Goal: Navigation & Orientation: Find specific page/section

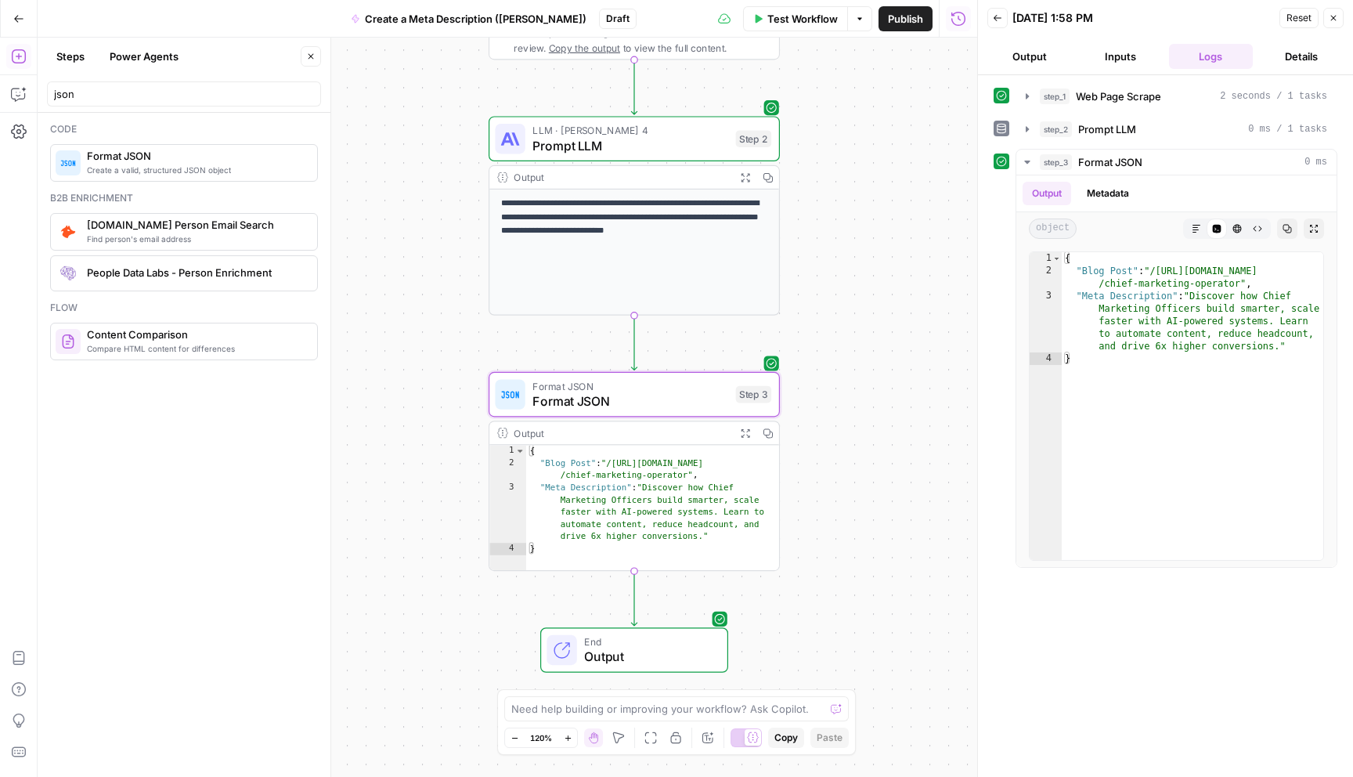
click at [1337, 19] on icon "button" at bounding box center [1333, 17] width 9 height 9
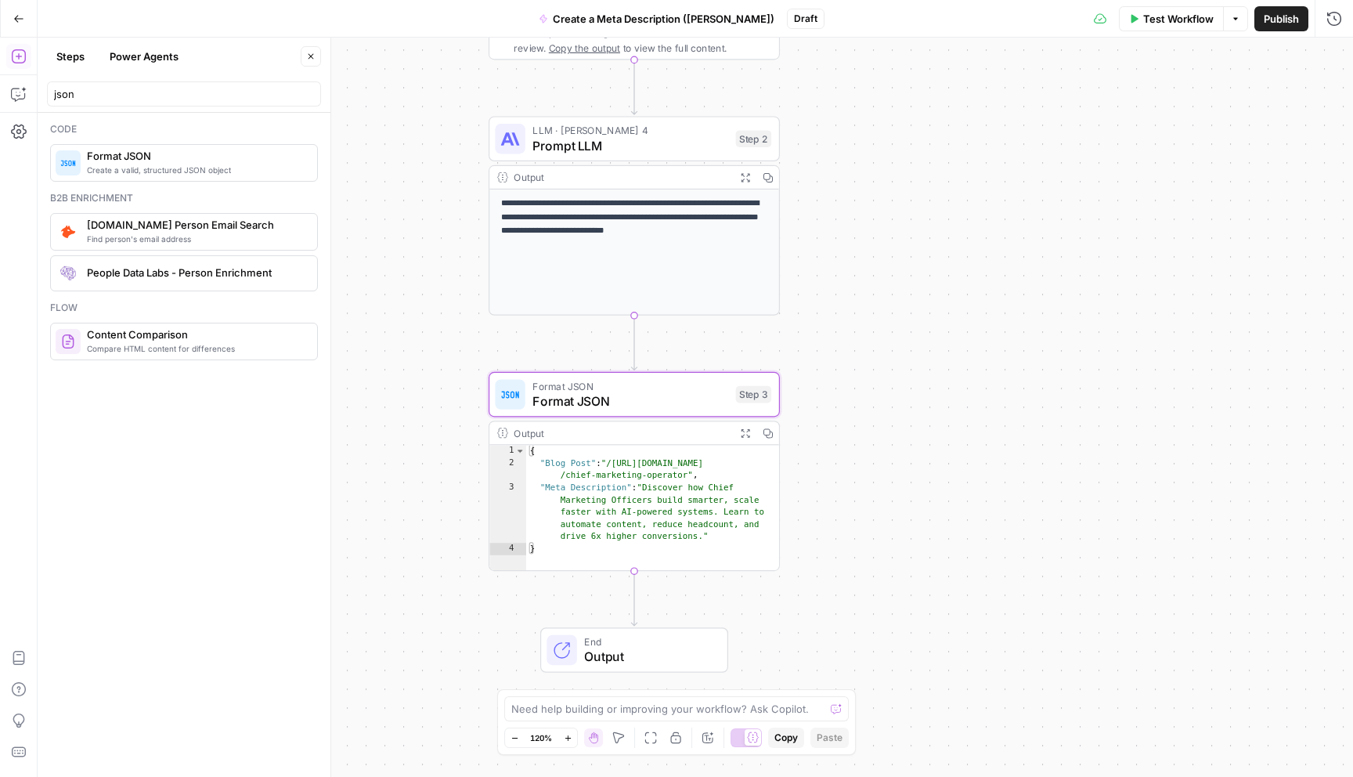
click at [1287, 25] on span "Publish" at bounding box center [1281, 19] width 35 height 16
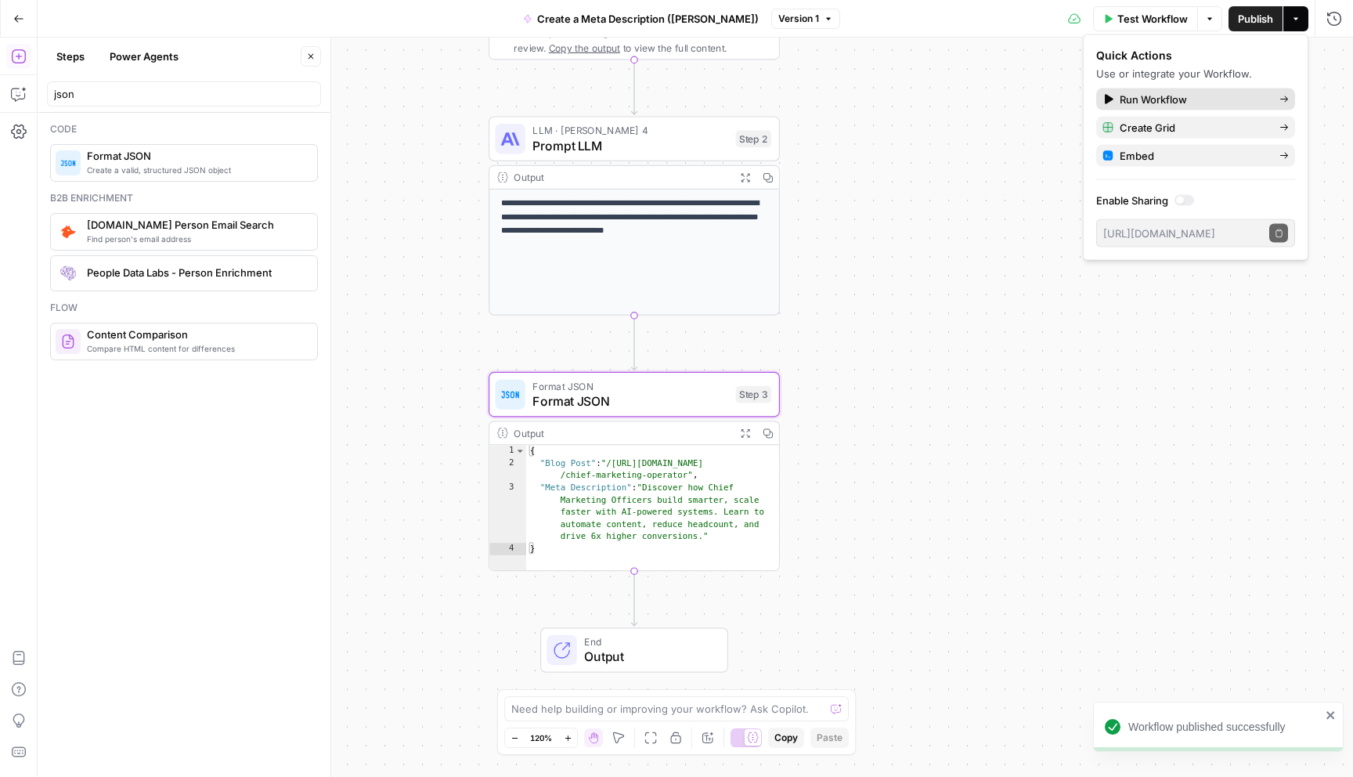
click at [1189, 98] on span "Run Workflow" at bounding box center [1193, 100] width 147 height 16
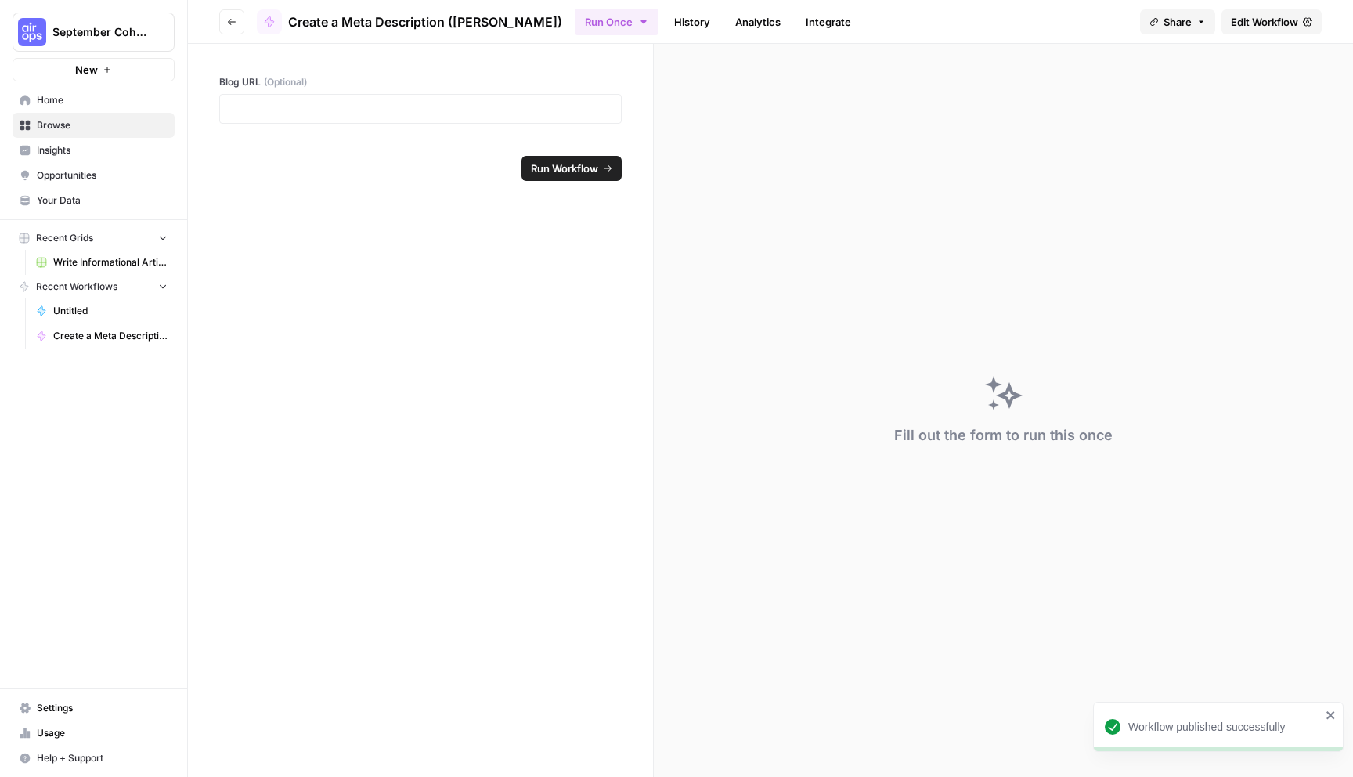
click at [233, 25] on icon "button" at bounding box center [231, 21] width 9 height 9
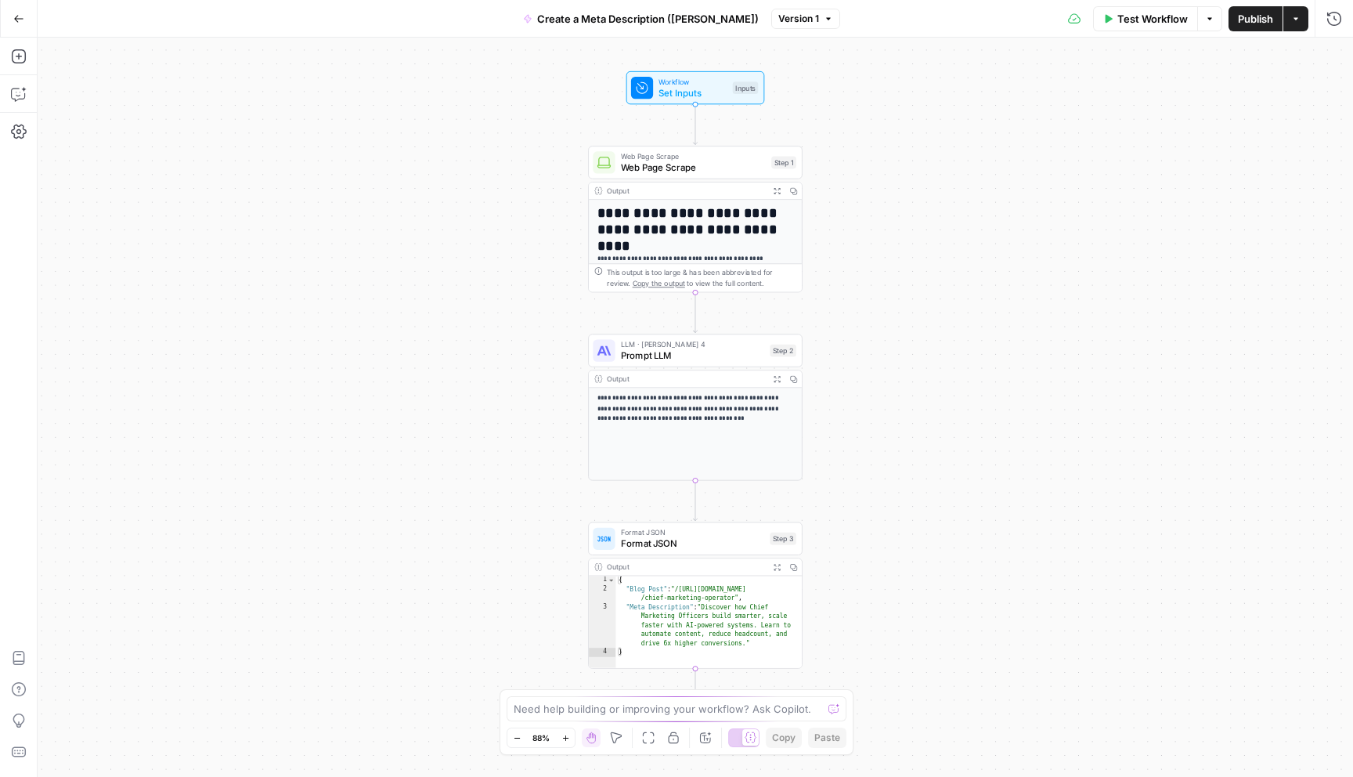
click at [1253, 16] on span "Publish" at bounding box center [1255, 19] width 35 height 16
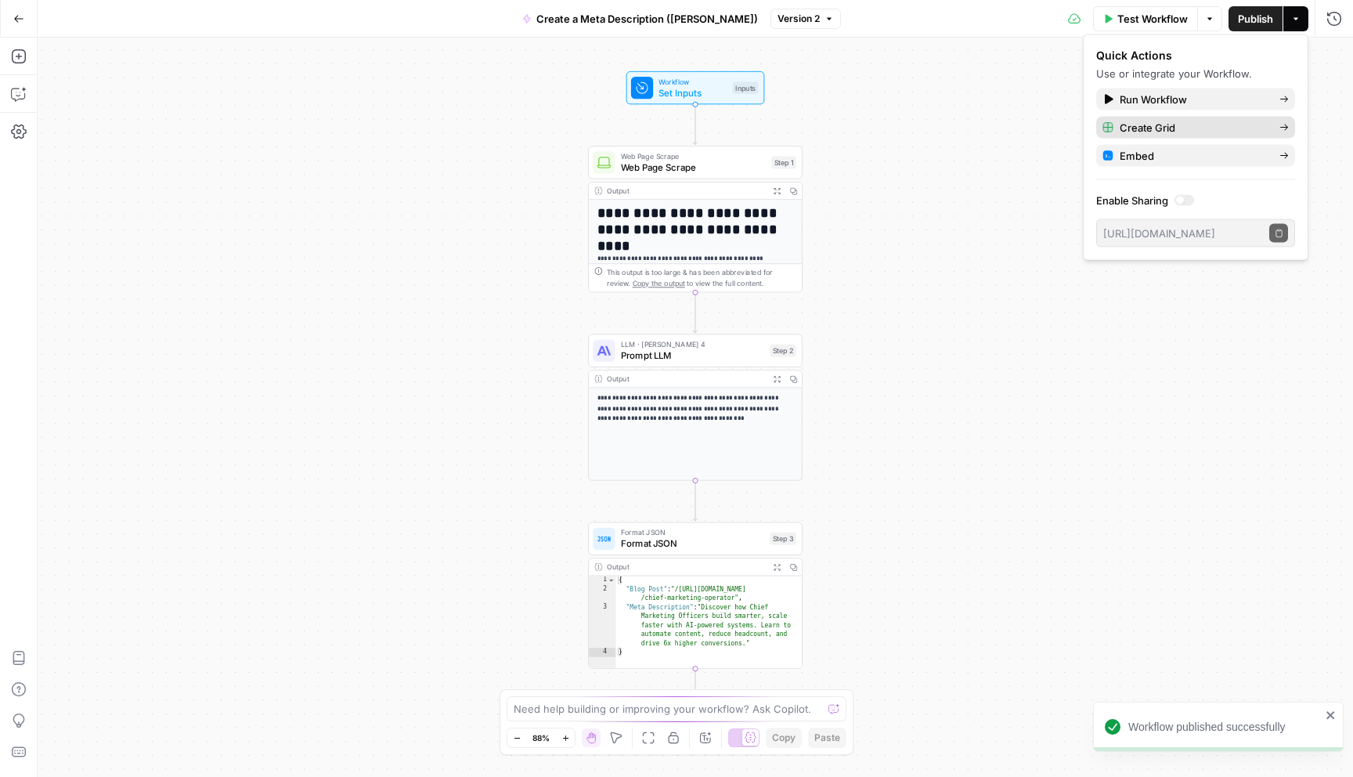
click at [1191, 127] on span "Create Grid" at bounding box center [1193, 128] width 147 height 16
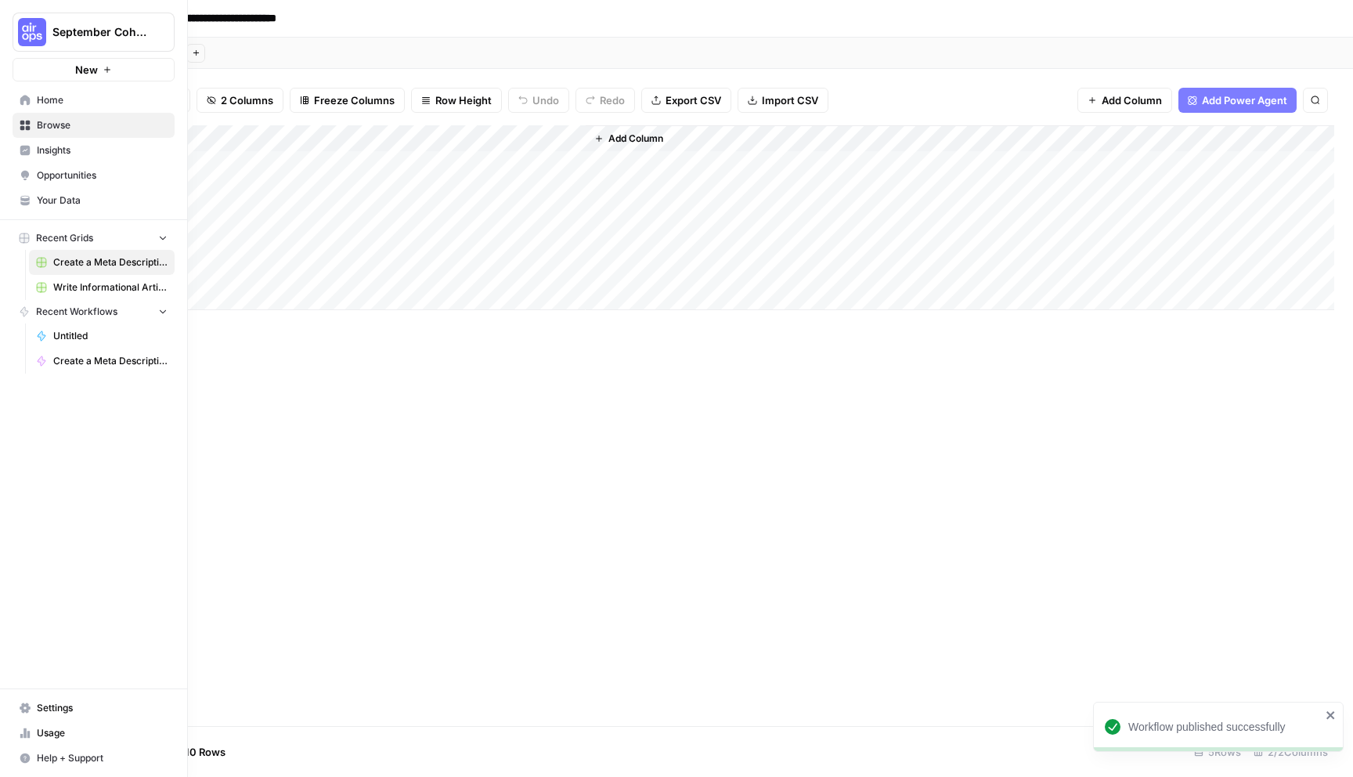
click at [79, 96] on span "Home" at bounding box center [102, 100] width 131 height 14
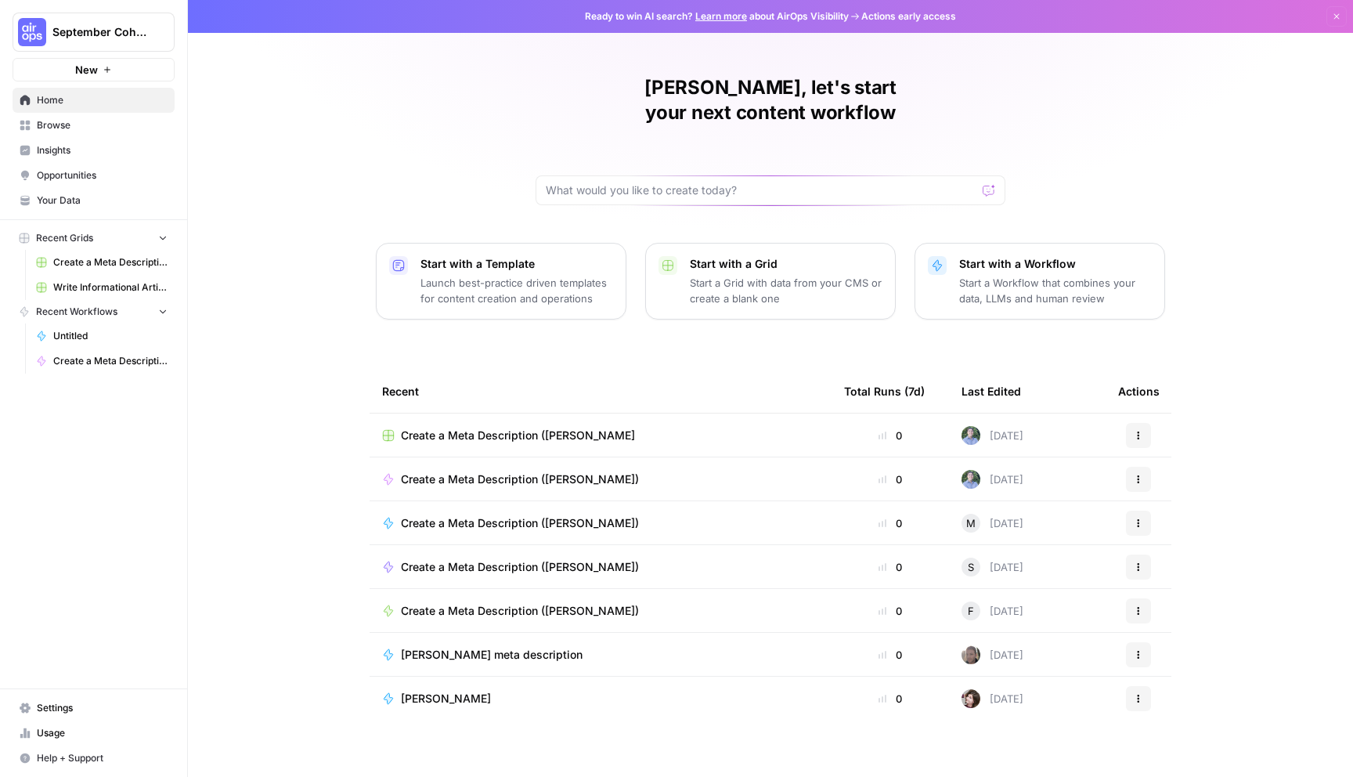
click at [113, 30] on span "September Cohort" at bounding box center [99, 32] width 95 height 16
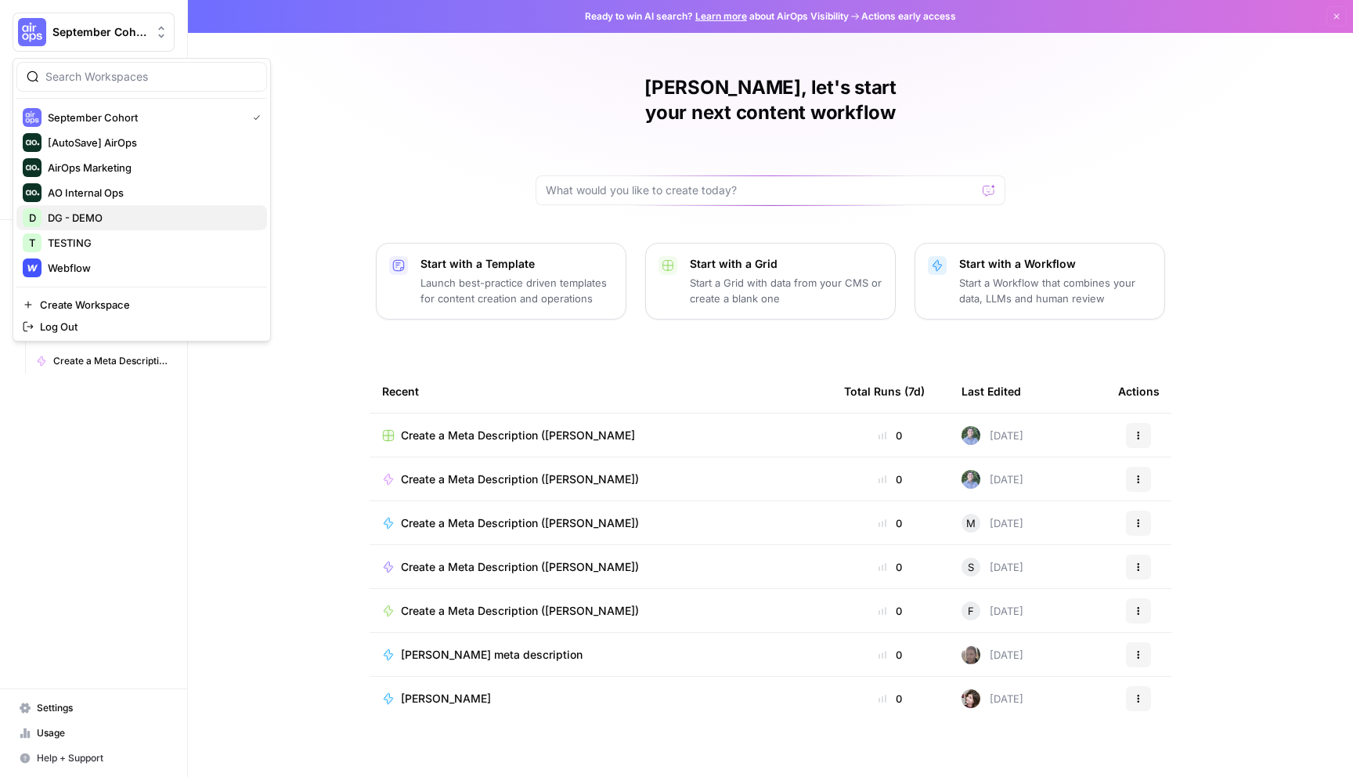
click at [117, 221] on span "DG - DEMO" at bounding box center [151, 218] width 207 height 16
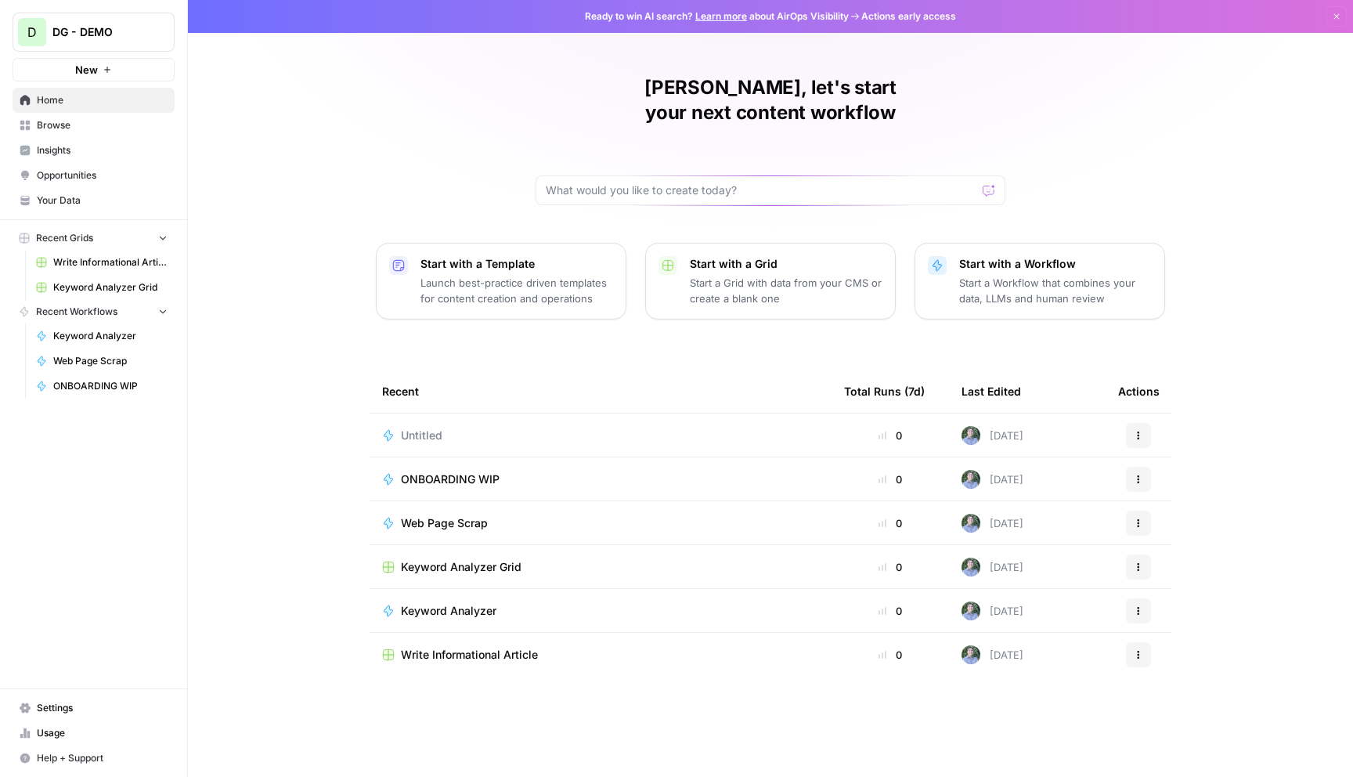
click at [85, 128] on span "Browse" at bounding box center [102, 125] width 131 height 14
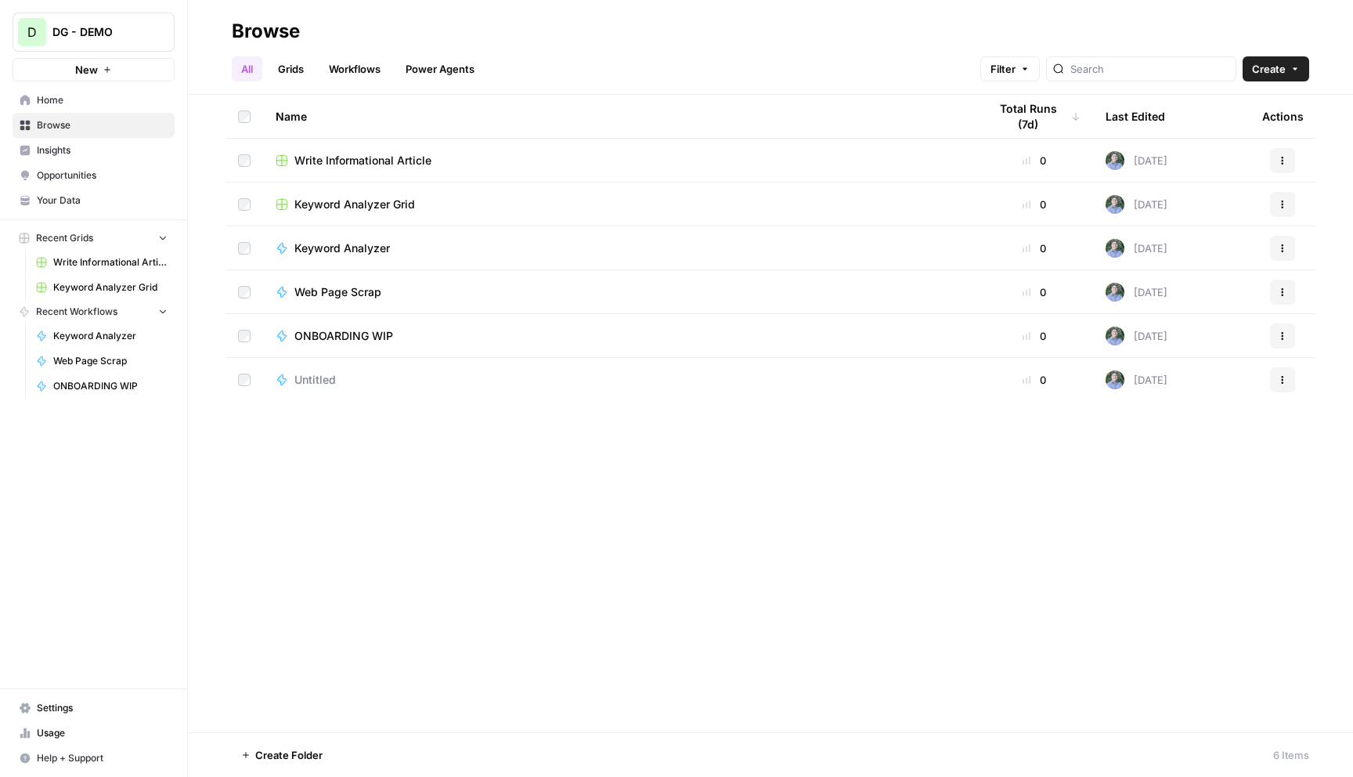
click at [449, 67] on link "Power Agents" at bounding box center [440, 68] width 88 height 25
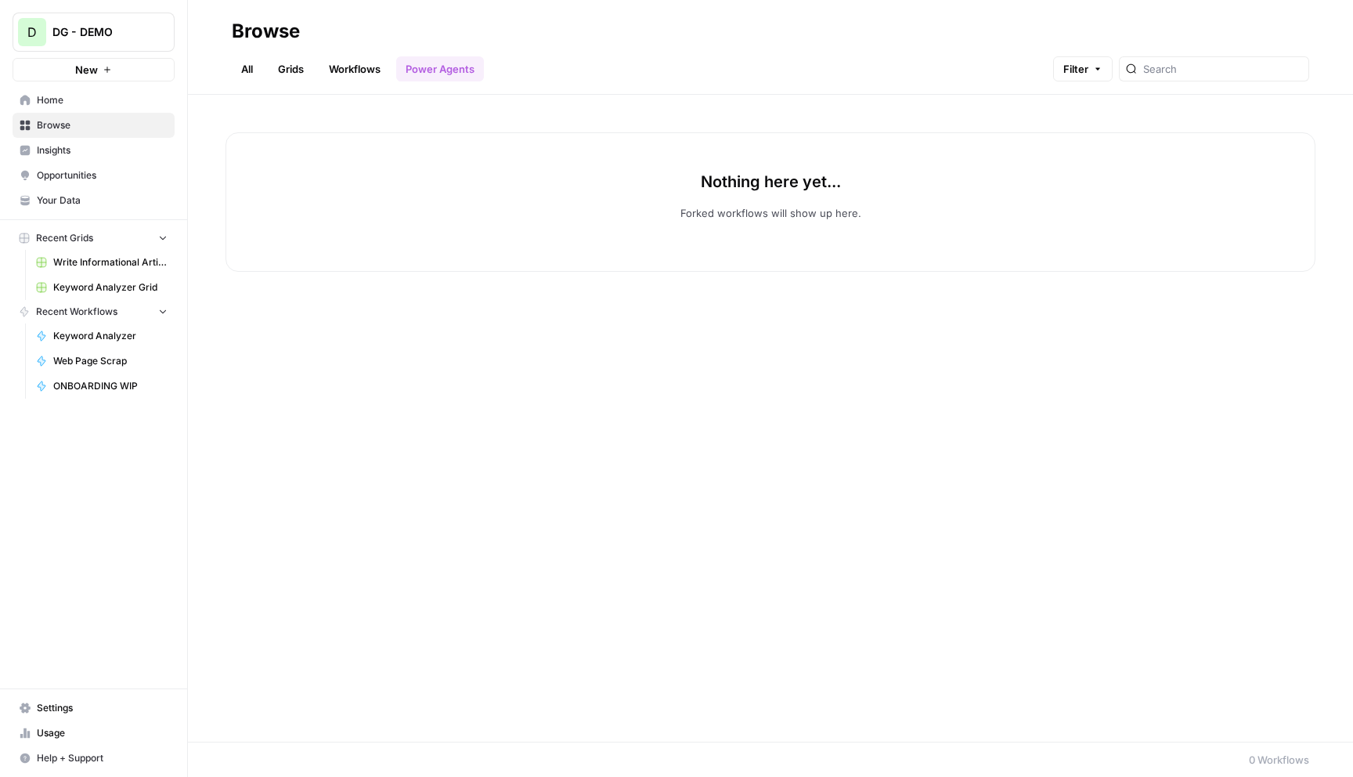
click at [780, 258] on div "Nothing here yet... Forked workflows will show up here." at bounding box center [771, 201] width 1090 height 139
click at [365, 57] on link "Workflows" at bounding box center [354, 68] width 70 height 25
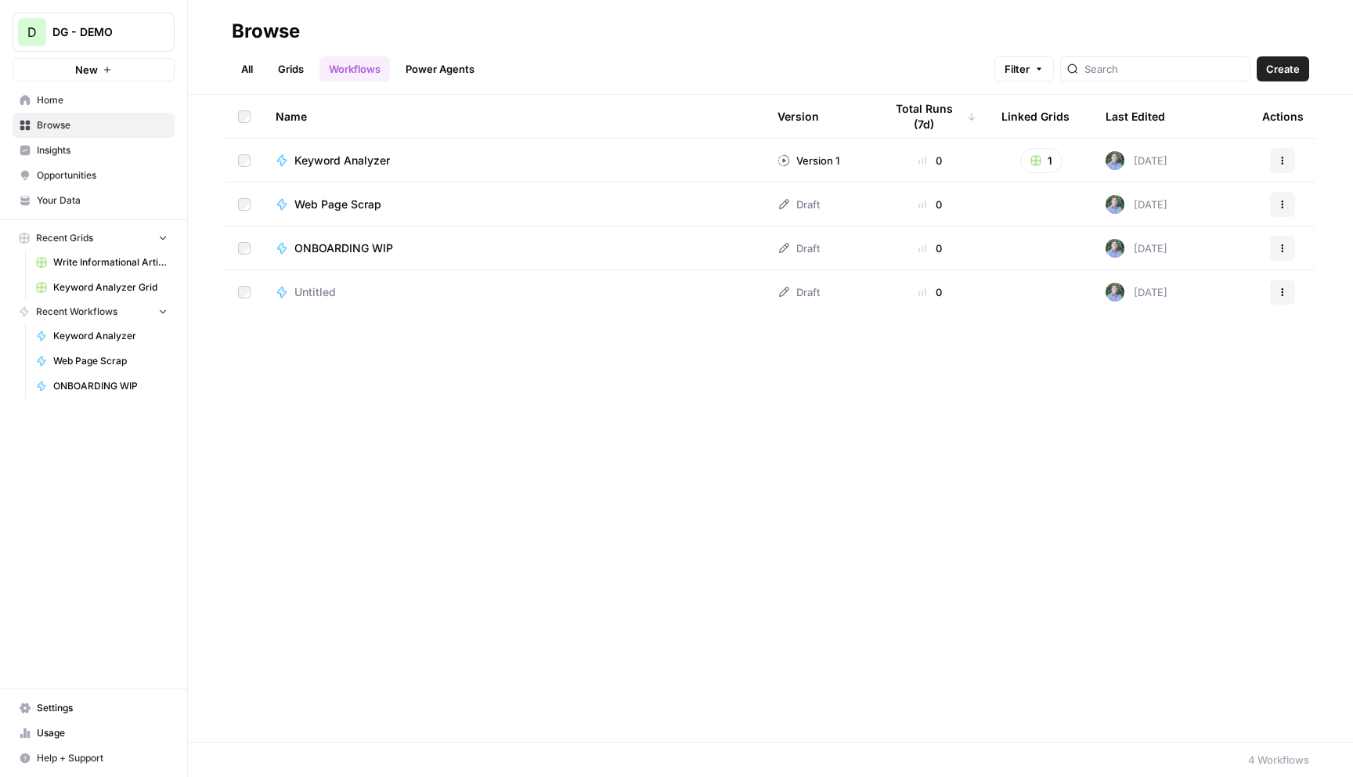
click at [118, 33] on span "DG - DEMO" at bounding box center [99, 32] width 95 height 16
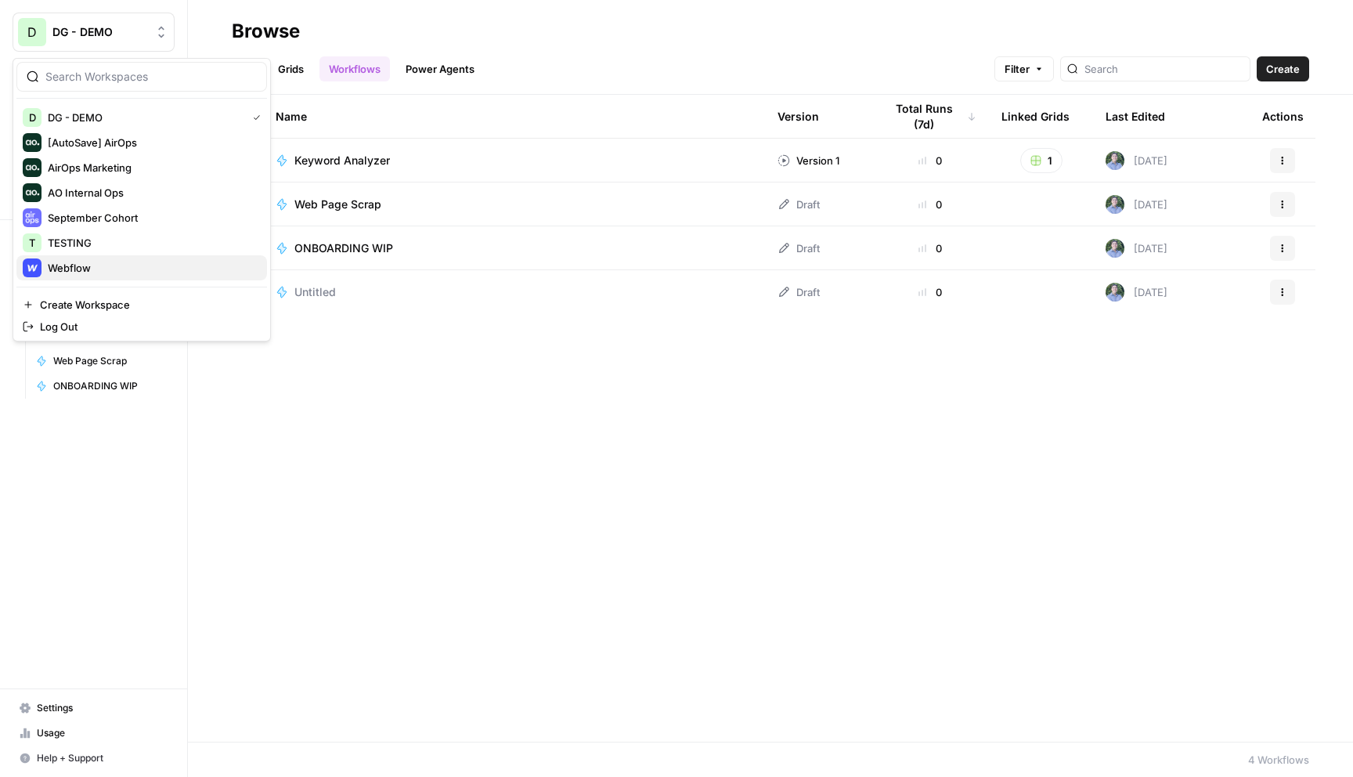
click at [172, 268] on span "Webflow" at bounding box center [151, 268] width 207 height 16
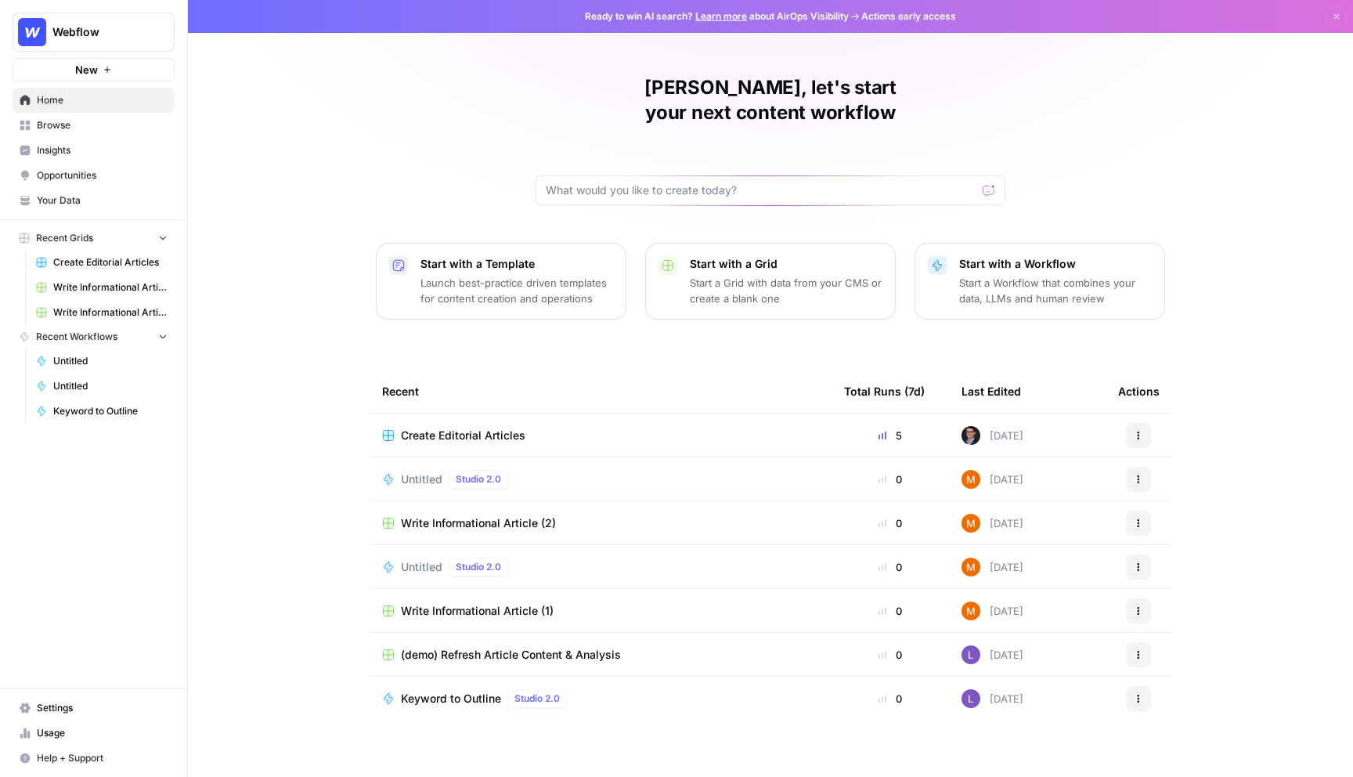
click at [104, 125] on span "Browse" at bounding box center [102, 125] width 131 height 14
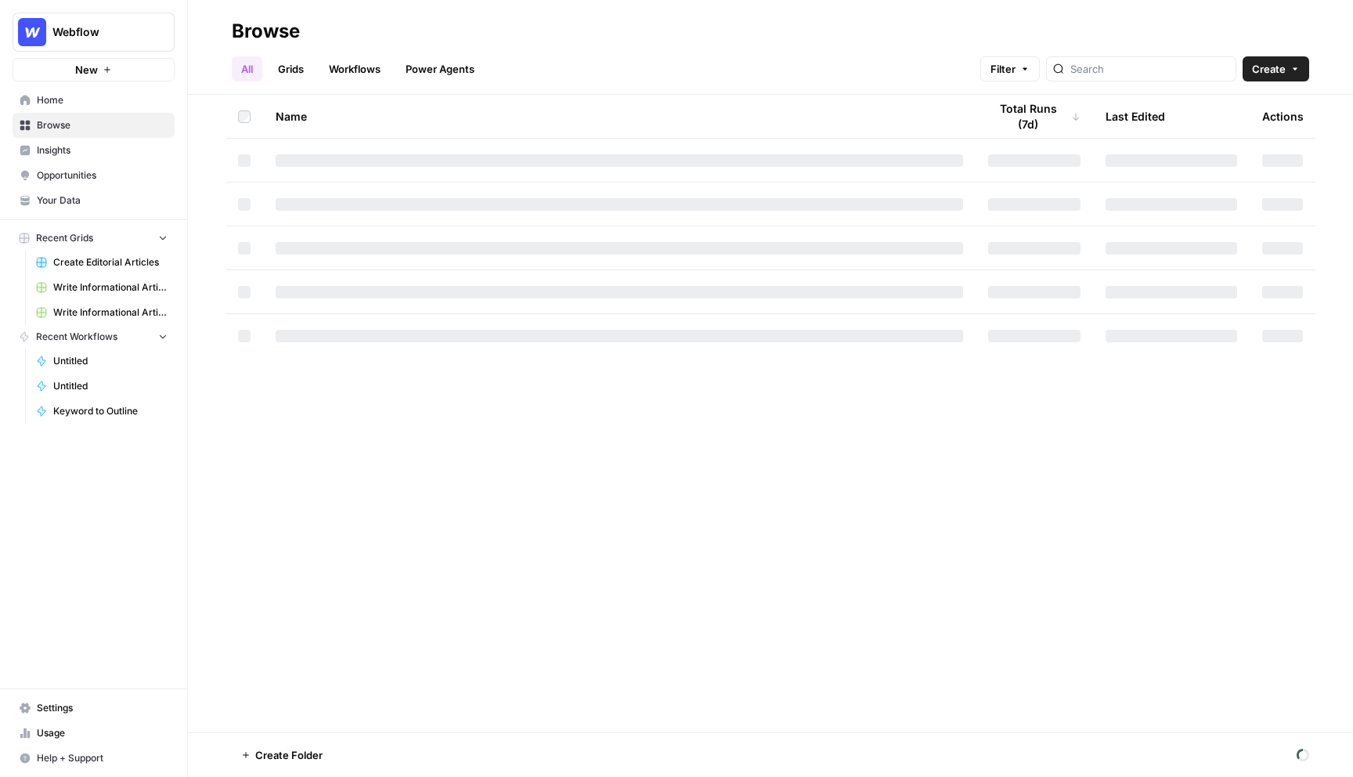
click at [422, 78] on link "Power Agents" at bounding box center [440, 68] width 88 height 25
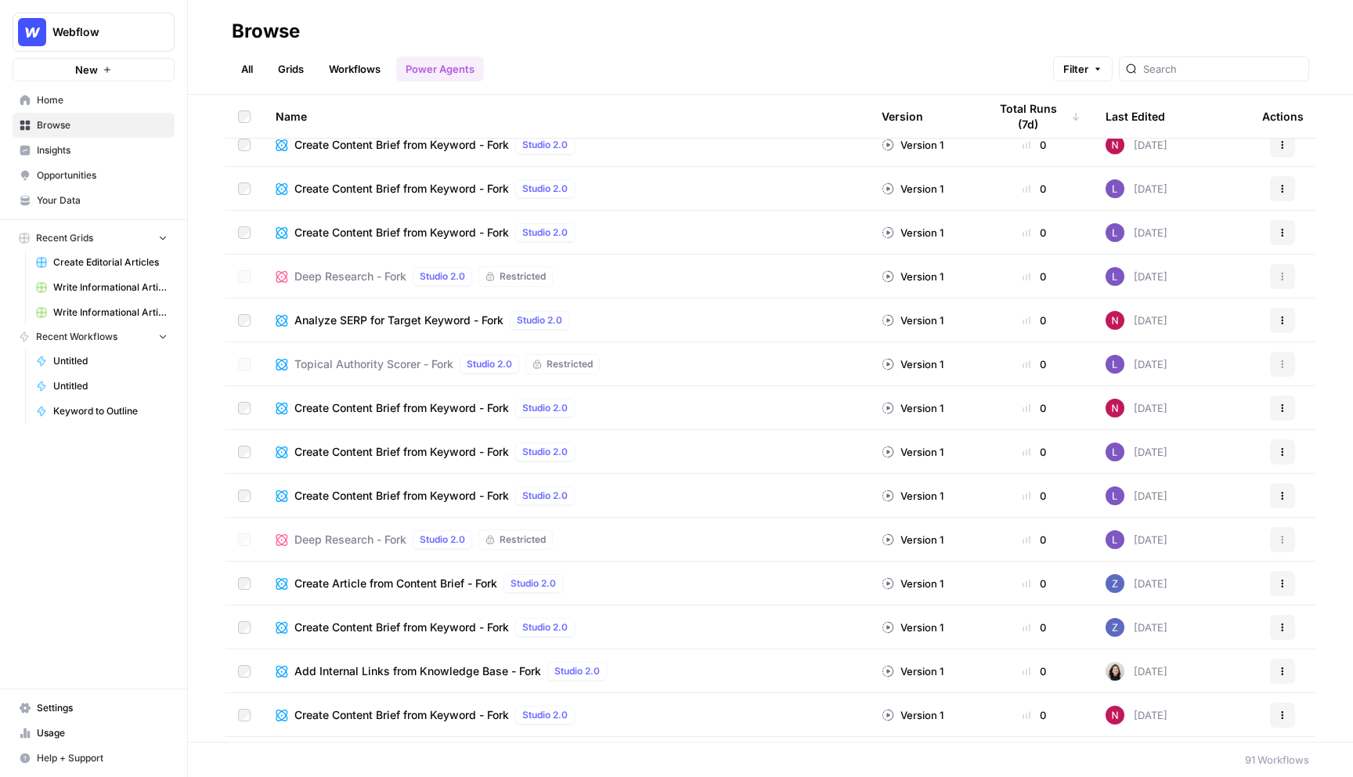
scroll to position [1023, 0]
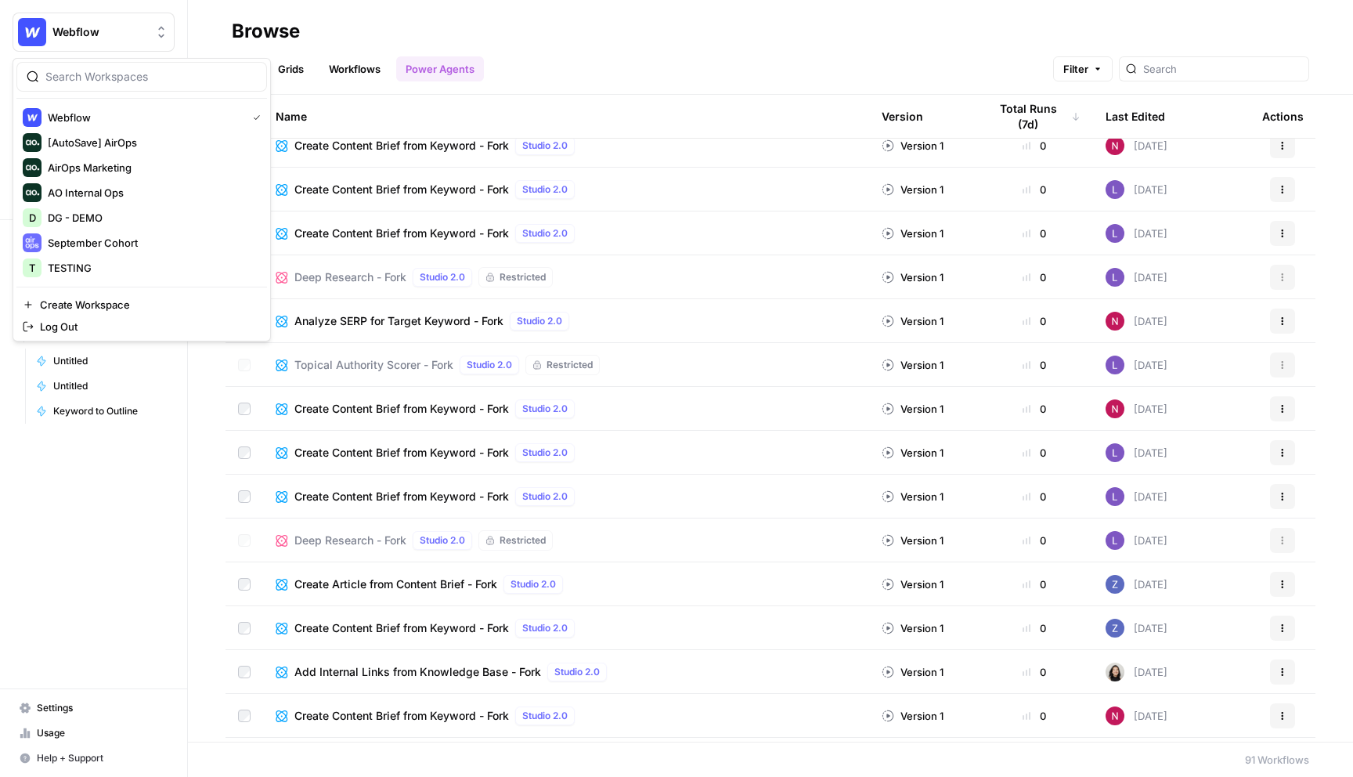
click at [111, 42] on button "Webflow" at bounding box center [94, 32] width 162 height 39
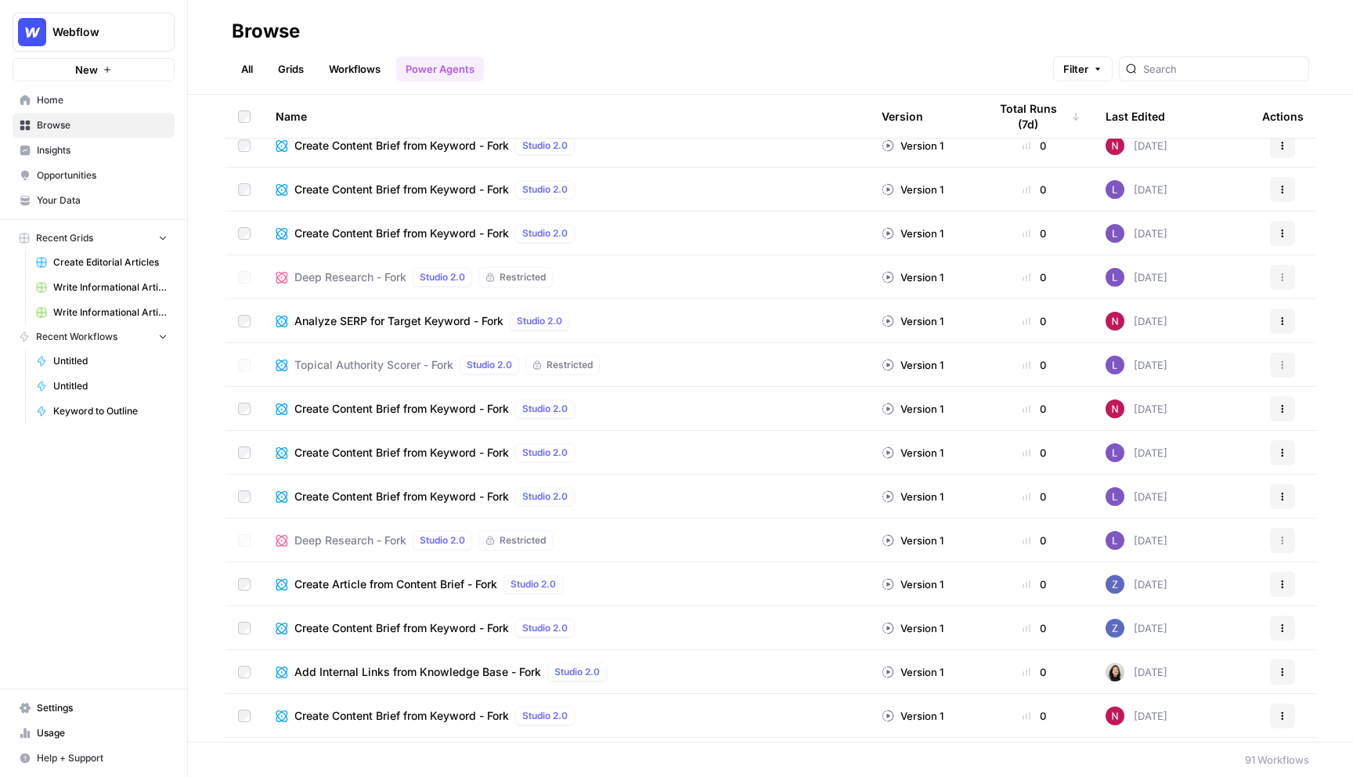
click at [507, 42] on div "Browse" at bounding box center [771, 31] width 1078 height 25
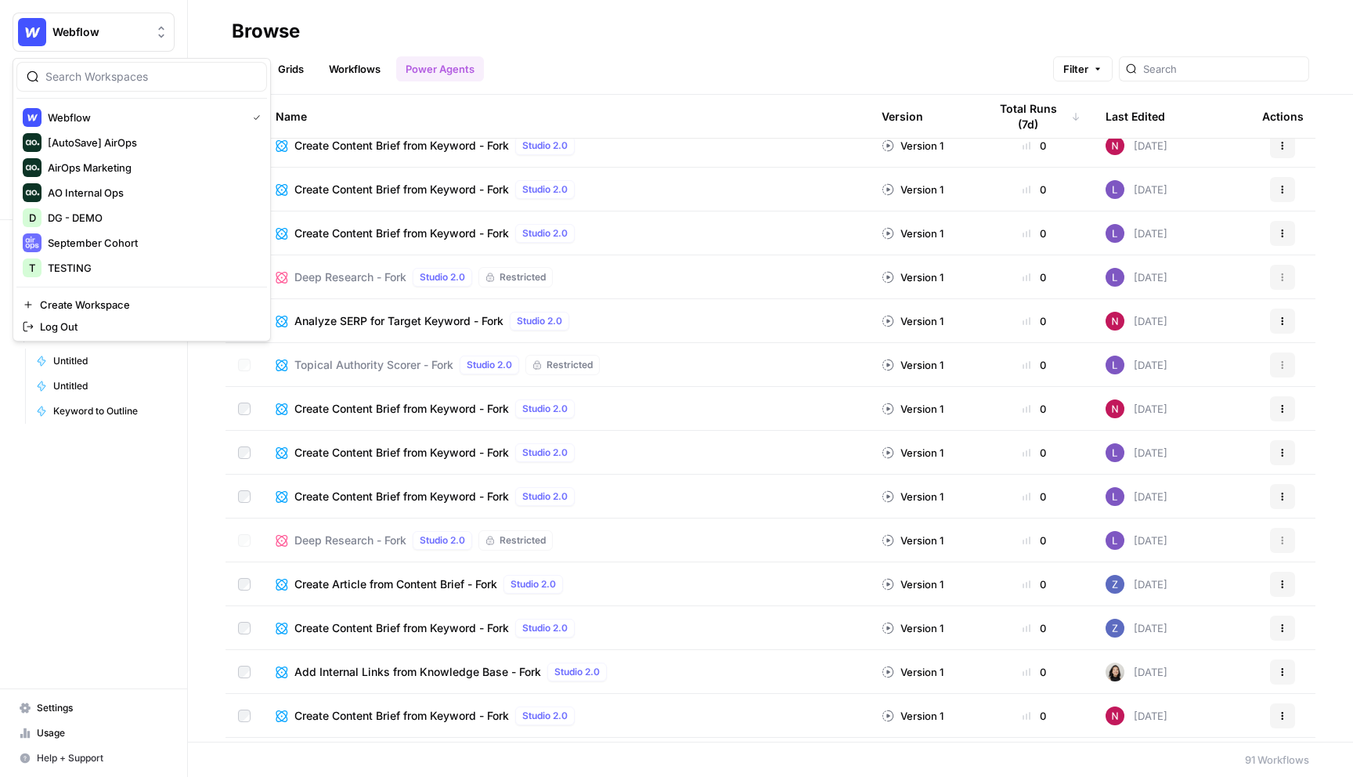
click at [111, 32] on span "Webflow" at bounding box center [99, 32] width 95 height 16
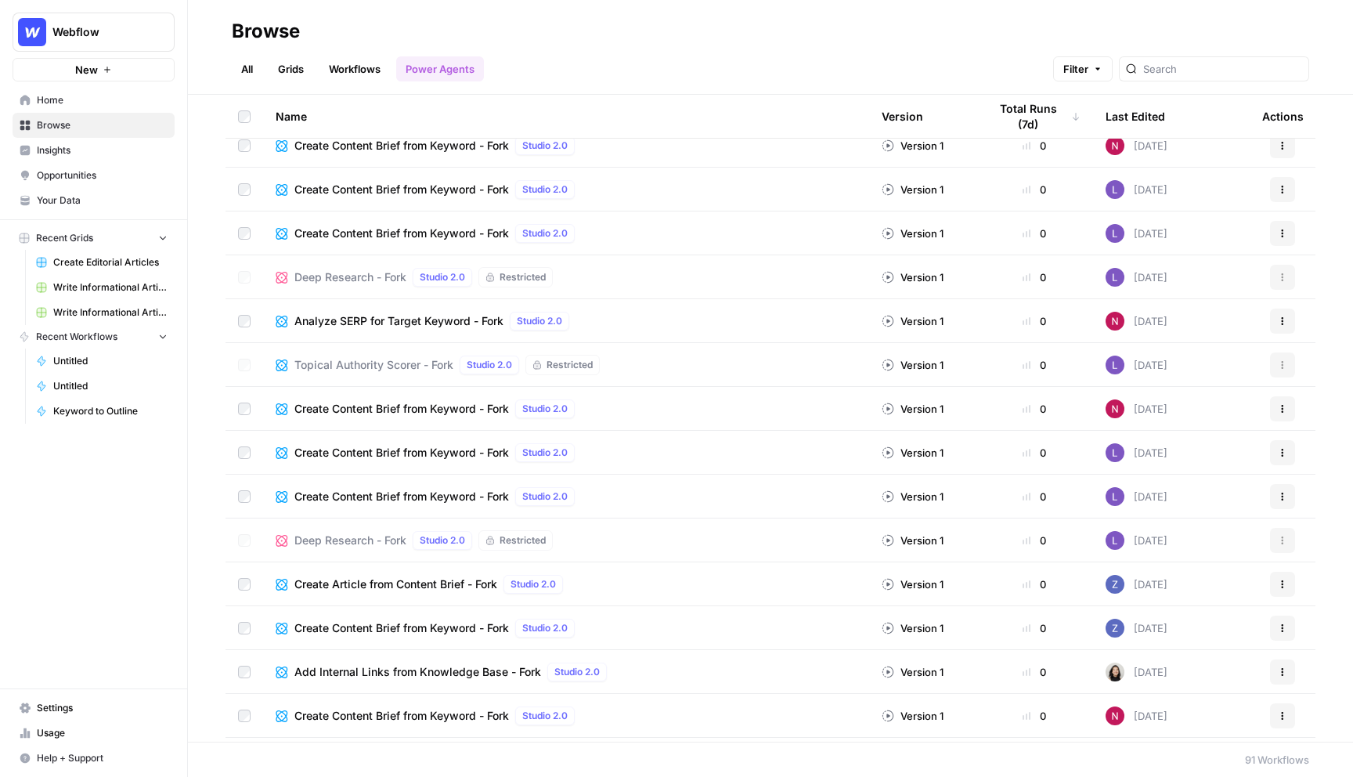
click at [583, 43] on div "Browse" at bounding box center [771, 31] width 1078 height 25
click at [341, 90] on header "Browse All Grids Workflows Power Agents Filter" at bounding box center [770, 47] width 1165 height 95
click at [359, 67] on link "Workflows" at bounding box center [354, 68] width 70 height 25
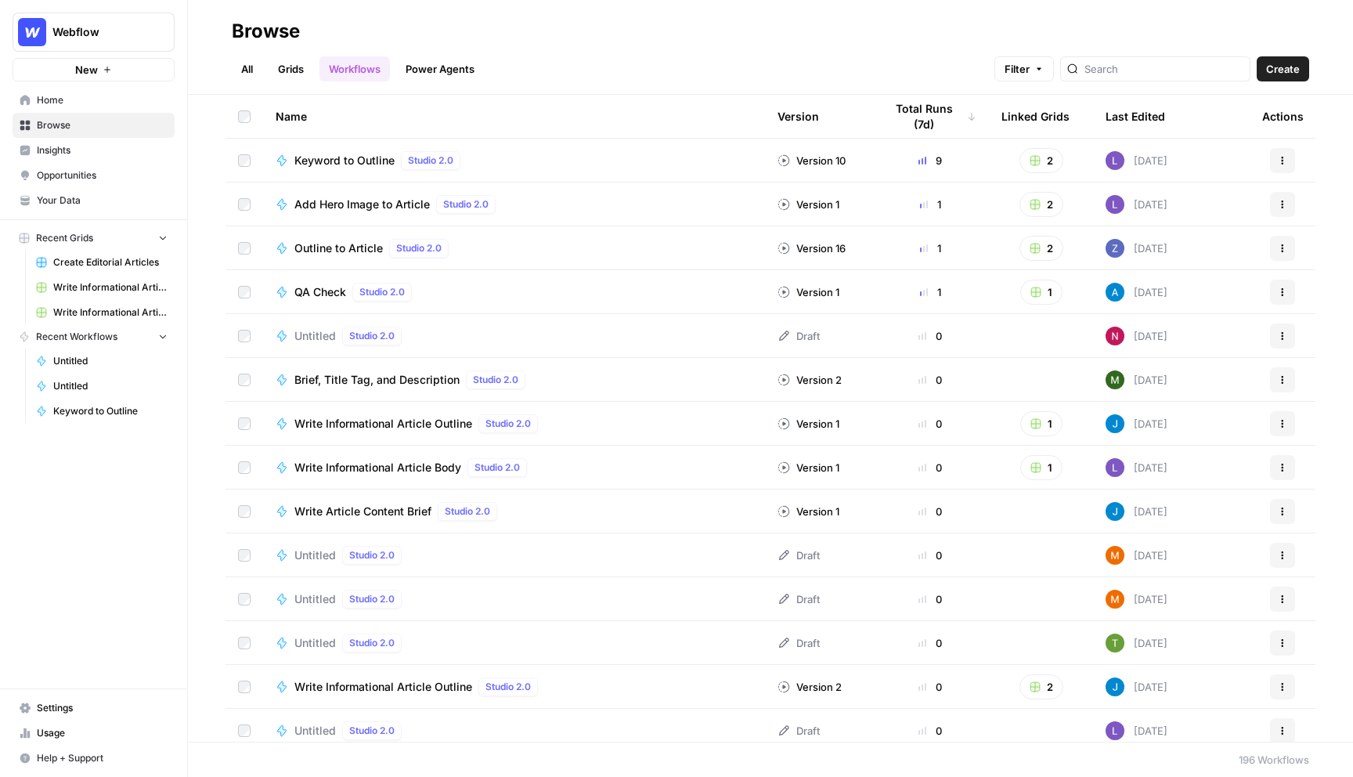
click at [286, 72] on link "Grids" at bounding box center [291, 68] width 45 height 25
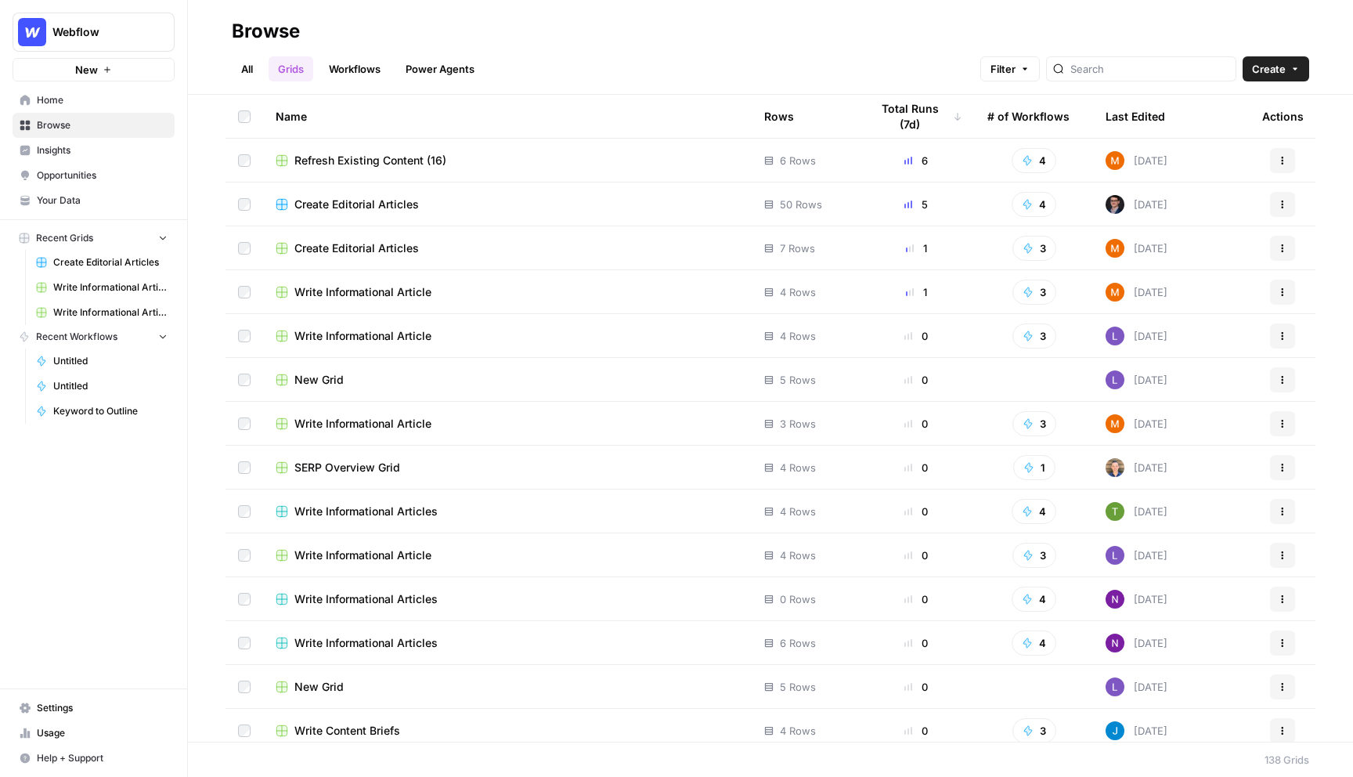
click at [257, 72] on link "All" at bounding box center [247, 68] width 31 height 25
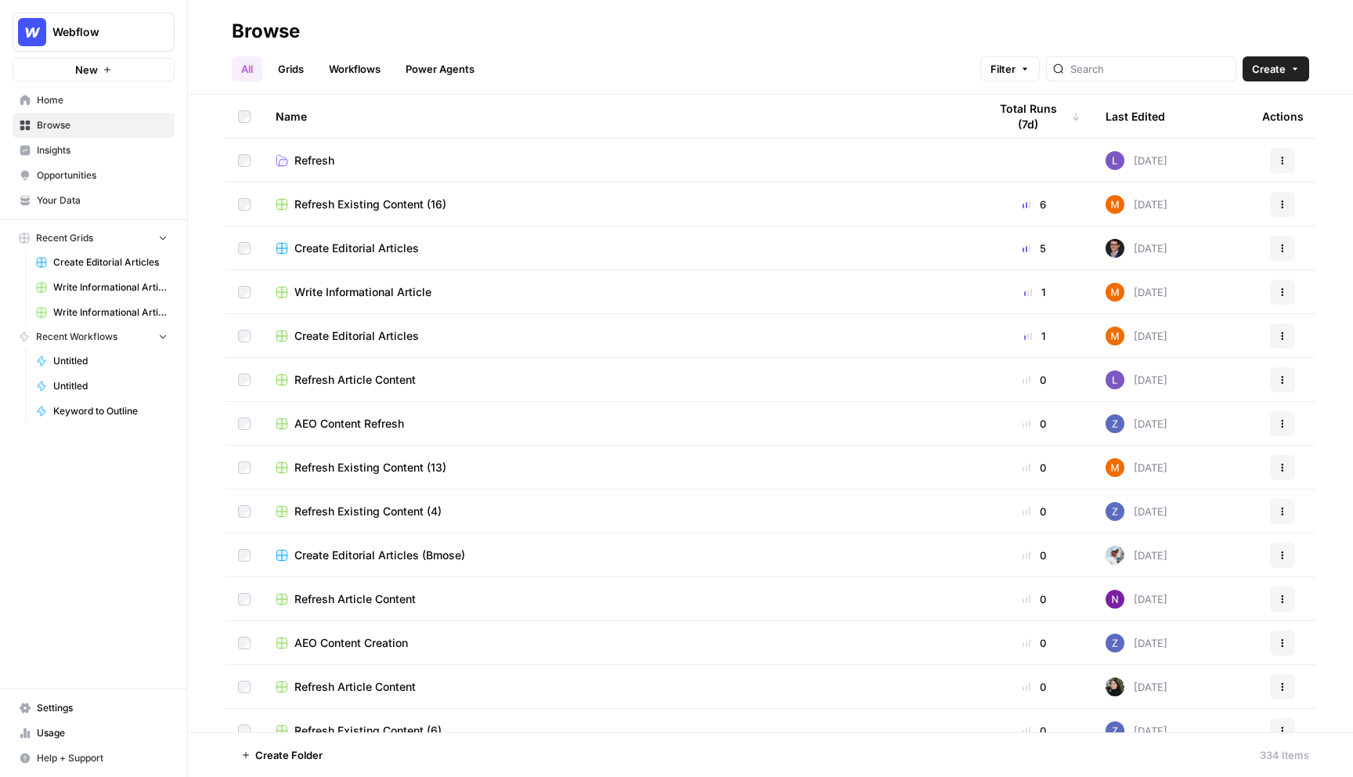
click at [344, 78] on link "Workflows" at bounding box center [354, 68] width 70 height 25
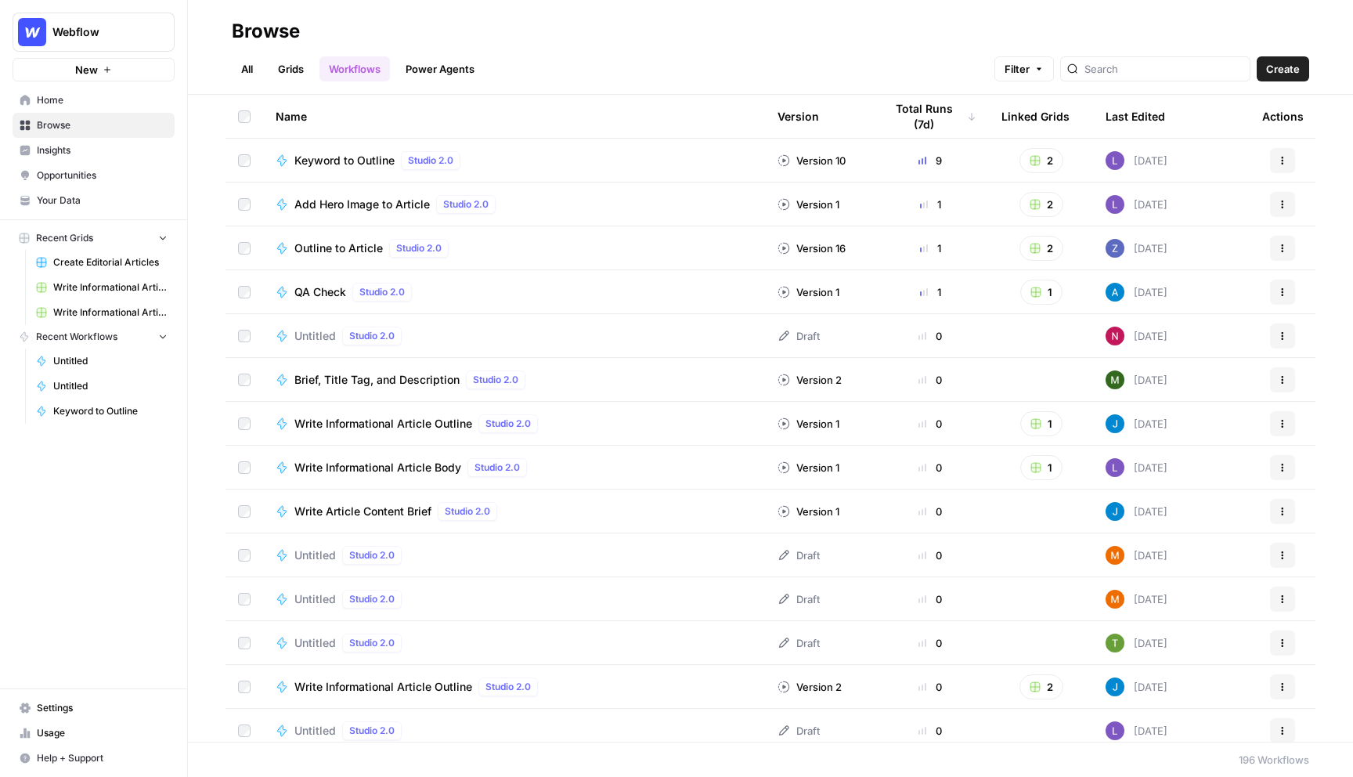
click at [438, 76] on link "Power Agents" at bounding box center [440, 68] width 88 height 25
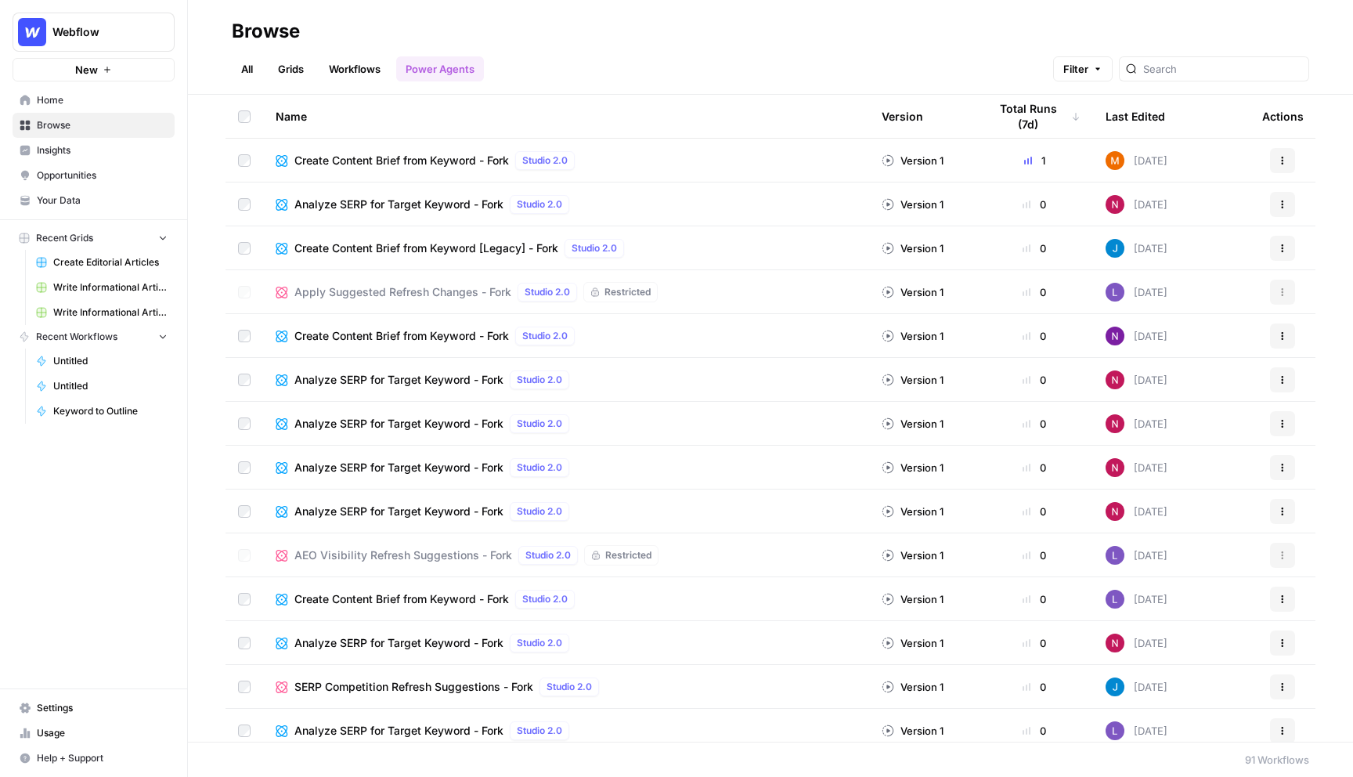
click at [134, 33] on span "Webflow" at bounding box center [99, 32] width 95 height 16
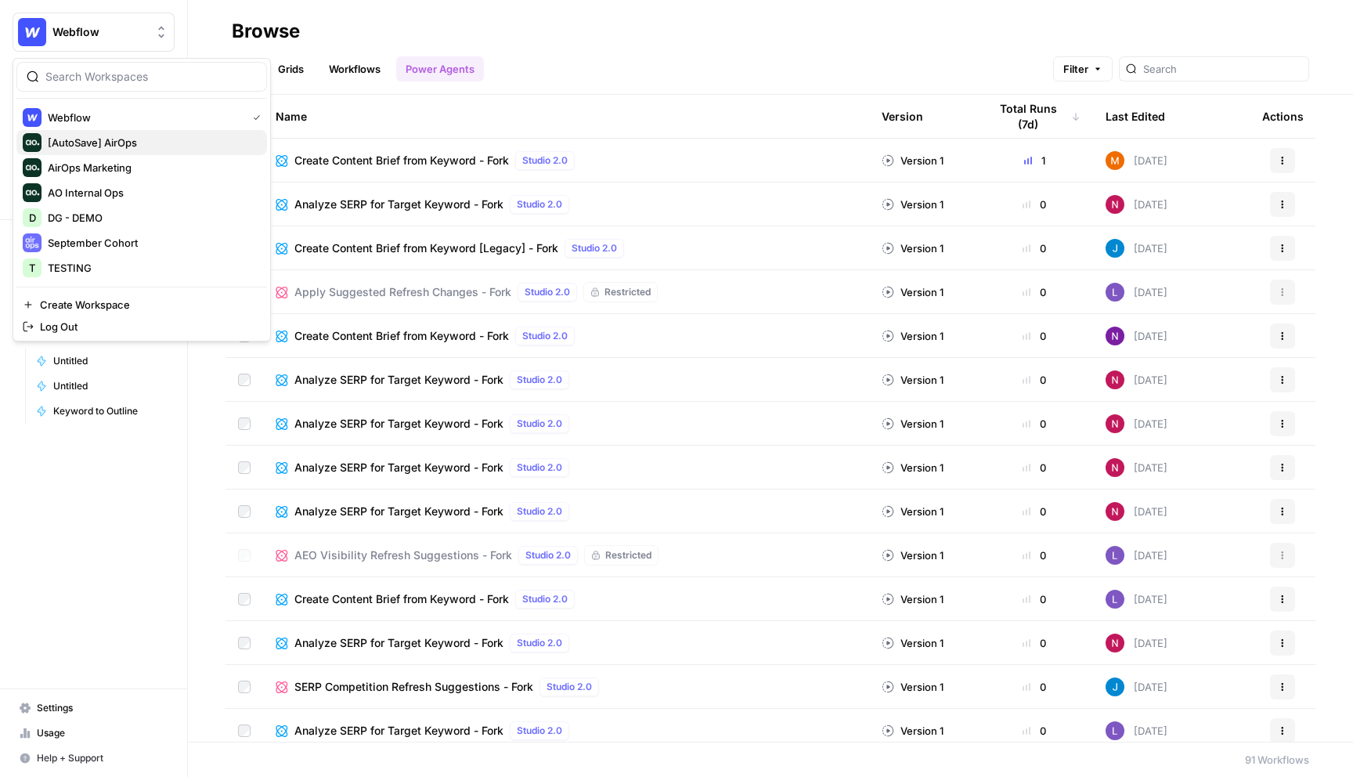
click at [138, 151] on button "[AutoSave] AirOps" at bounding box center [141, 142] width 251 height 25
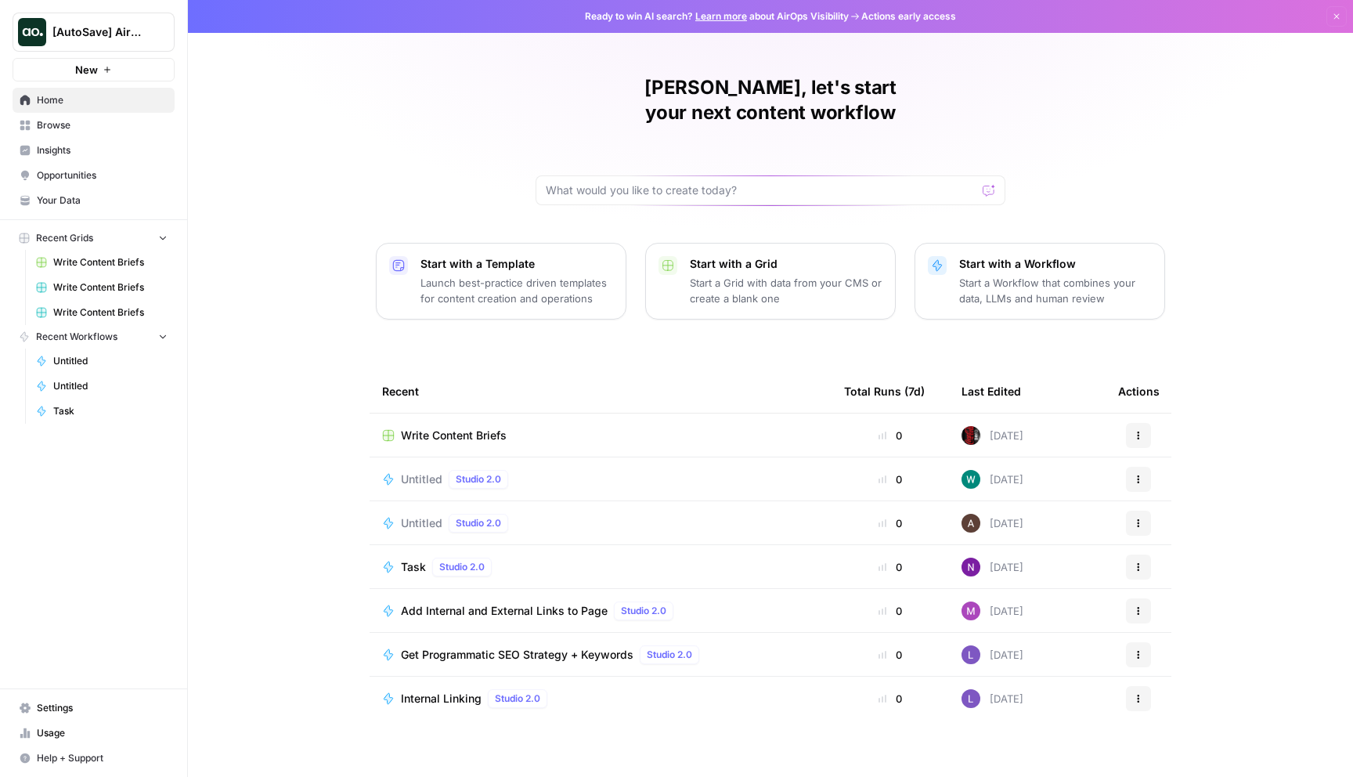
click at [96, 128] on span "Browse" at bounding box center [102, 125] width 131 height 14
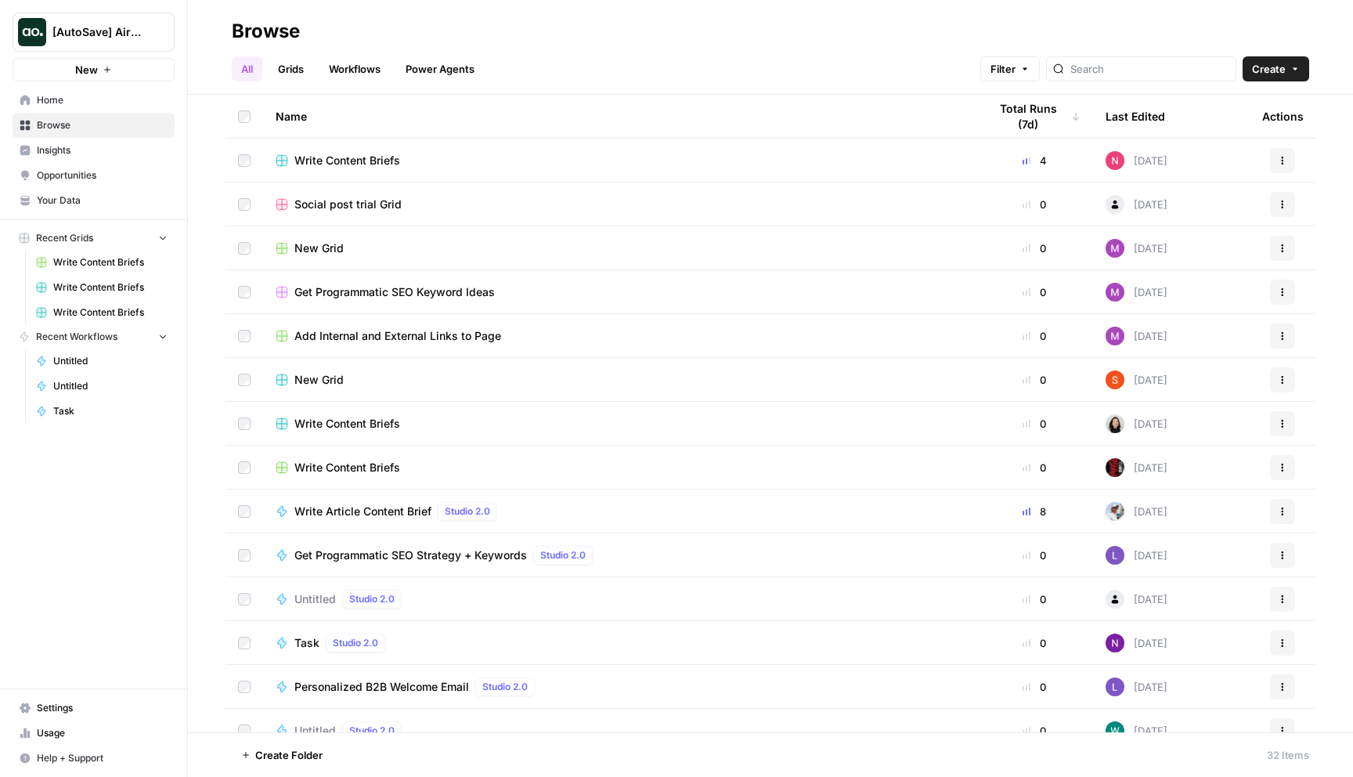
click at [483, 81] on ul "All Grids Workflows Power Agents" at bounding box center [358, 68] width 252 height 25
click at [471, 73] on link "Power Agents" at bounding box center [440, 68] width 88 height 25
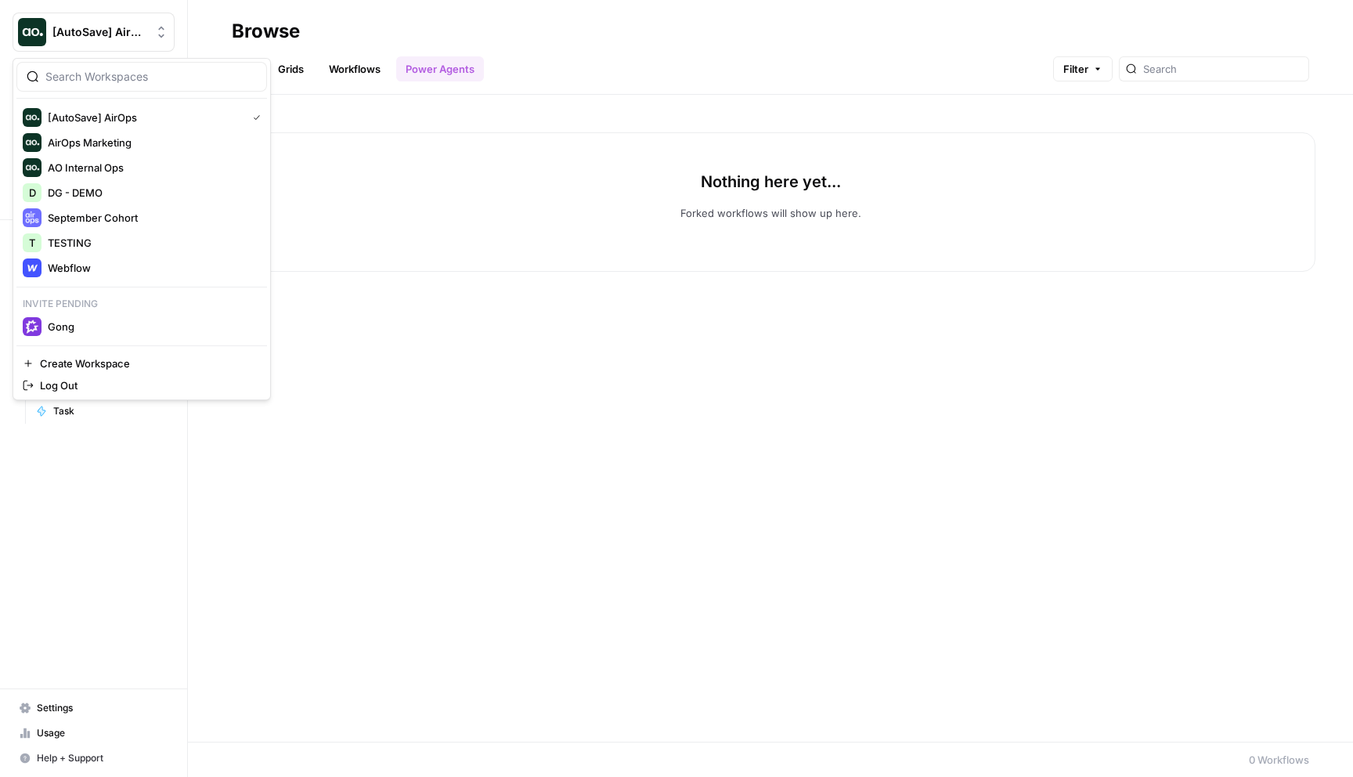
click at [87, 45] on AirOps"] "[AutoSave] AirOps" at bounding box center [94, 32] width 162 height 39
click at [132, 190] on span "DG - DEMO" at bounding box center [151, 193] width 207 height 16
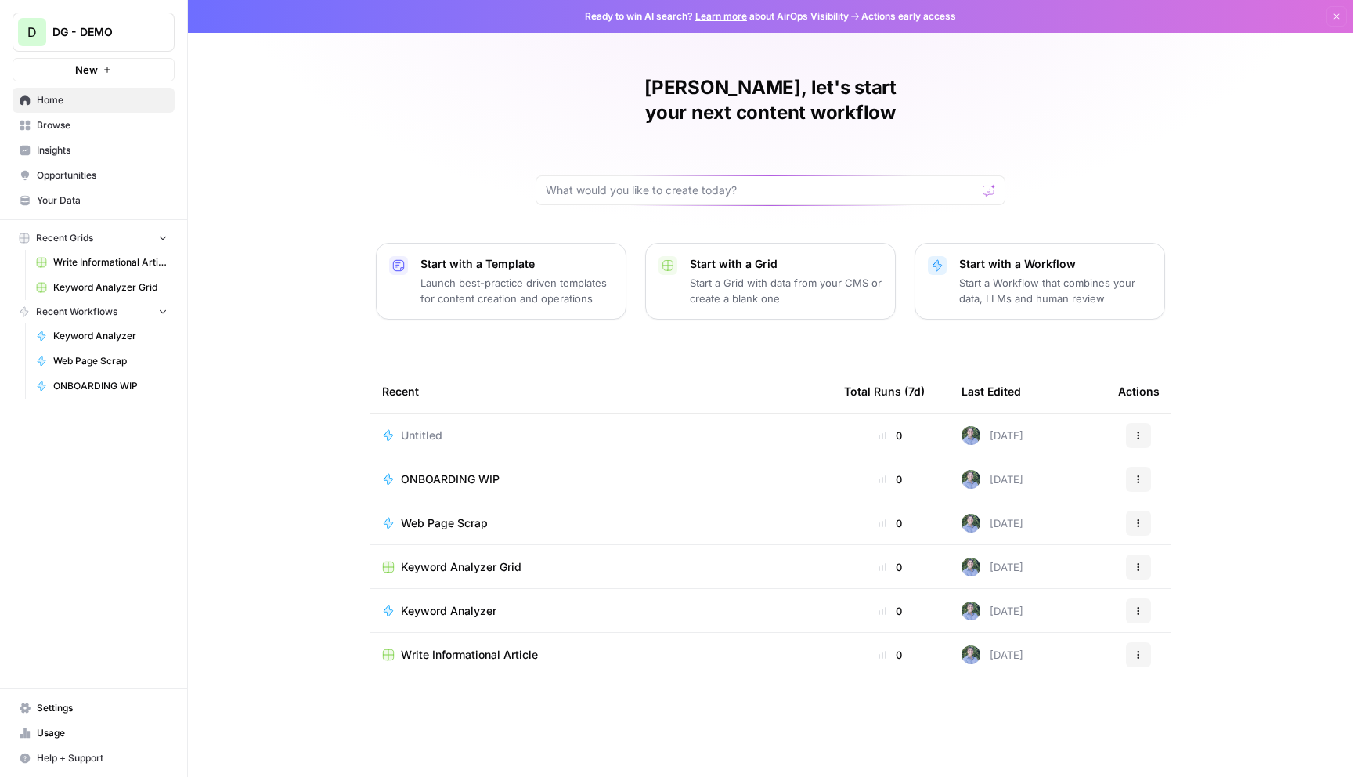
click at [104, 130] on span "Browse" at bounding box center [102, 125] width 131 height 14
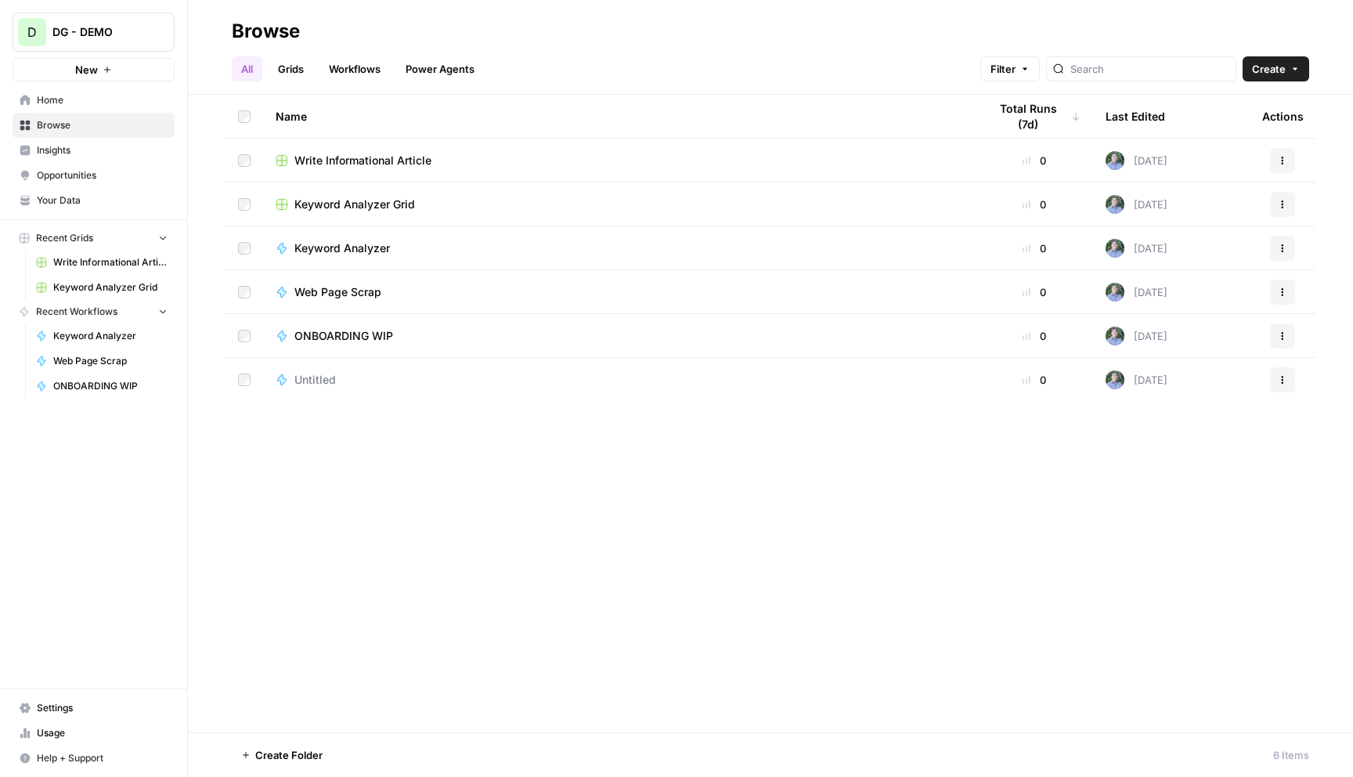
click at [446, 63] on link "Power Agents" at bounding box center [440, 68] width 88 height 25
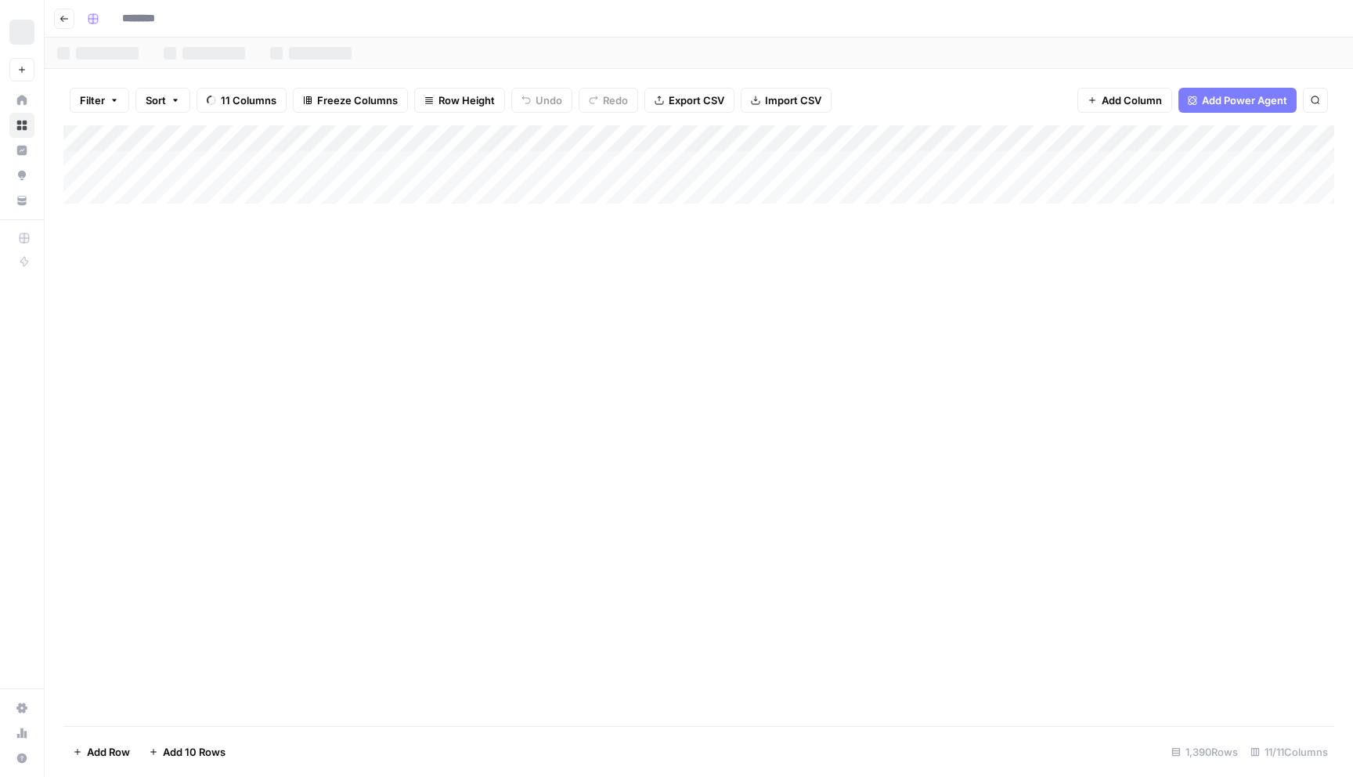
type input "**********"
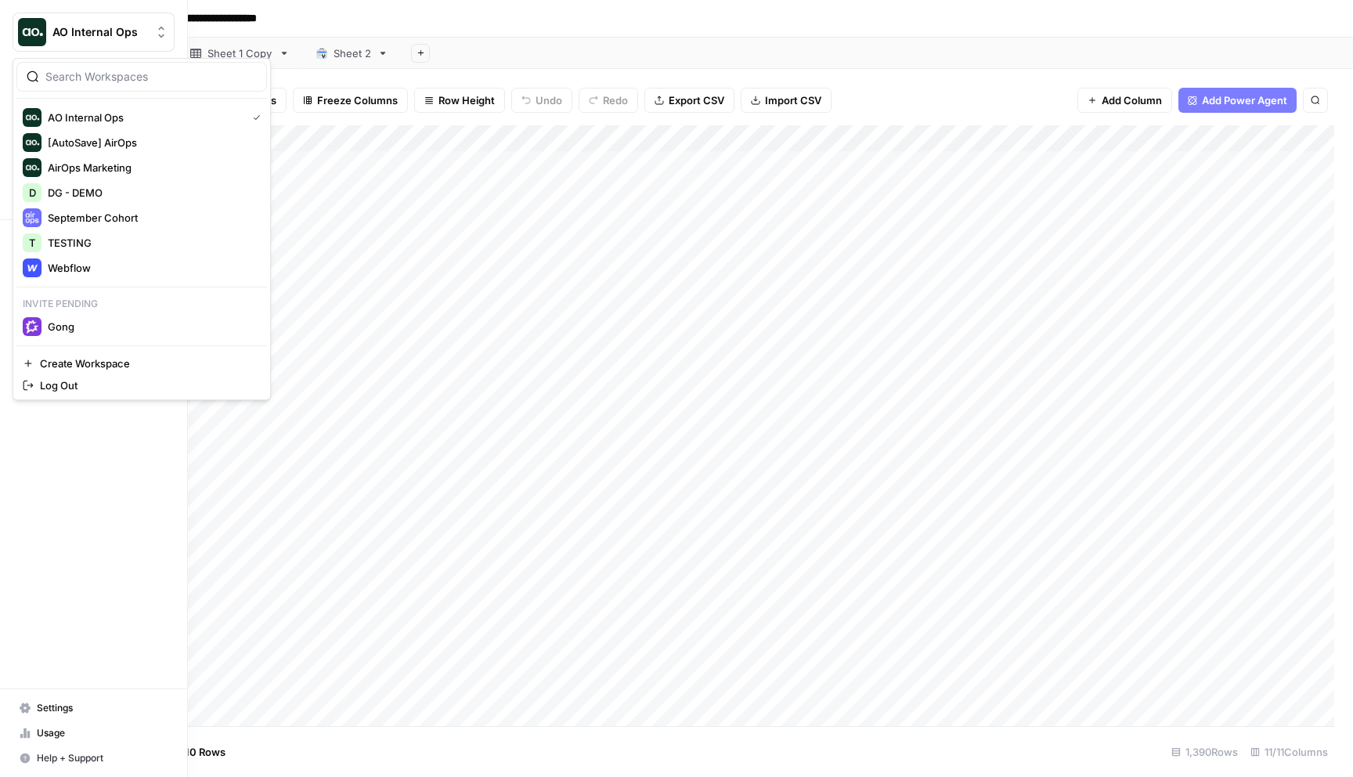
click at [34, 41] on img "Workspace: AO Internal Ops" at bounding box center [32, 32] width 28 height 28
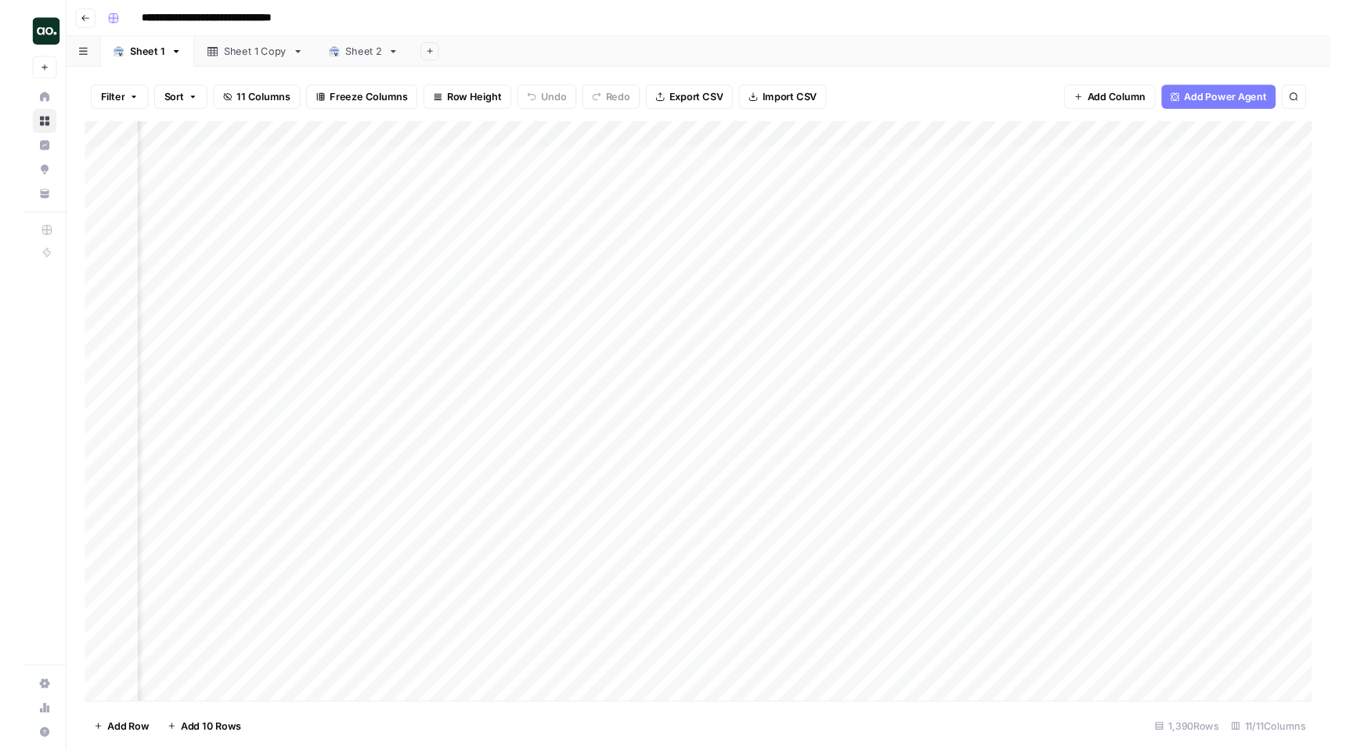
scroll to position [3, 164]
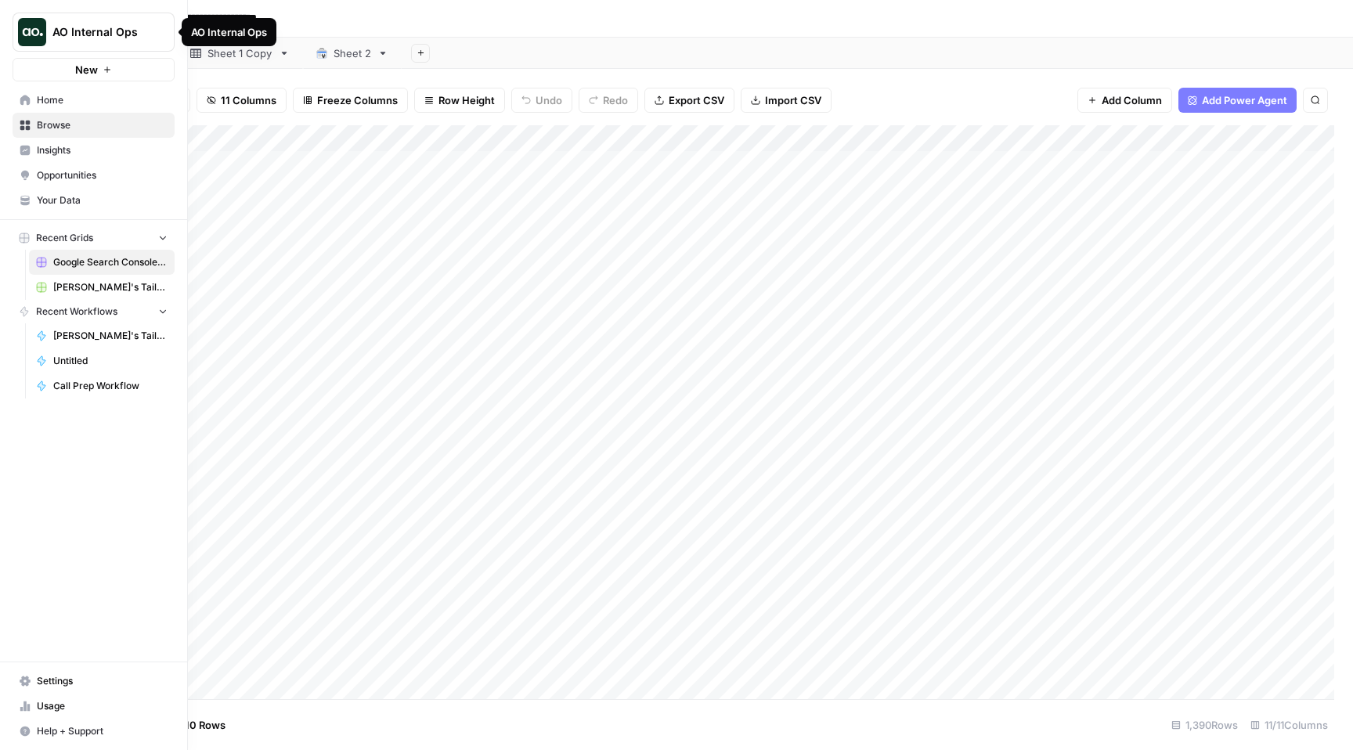
click at [53, 23] on button "AO Internal Ops" at bounding box center [94, 32] width 162 height 39
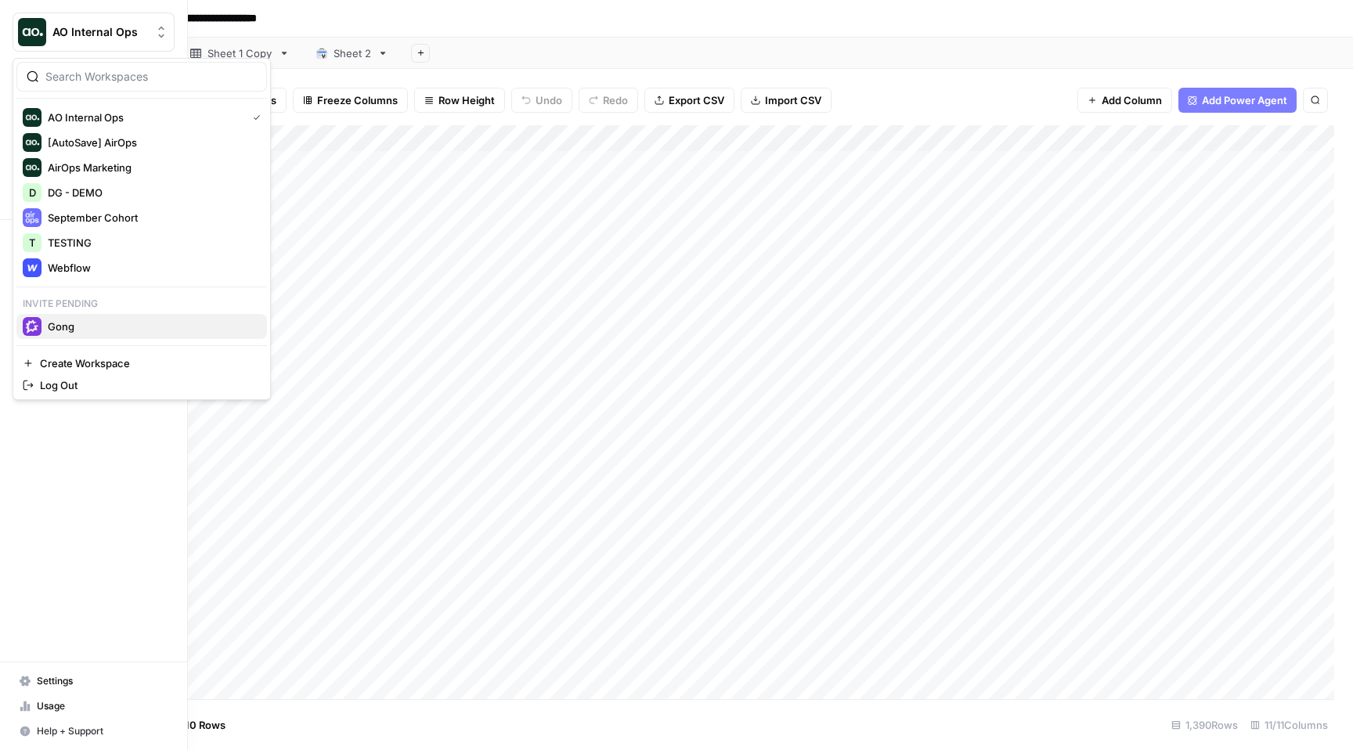
click at [121, 334] on span "Gong" at bounding box center [151, 327] width 207 height 16
